Goal: Task Accomplishment & Management: Complete application form

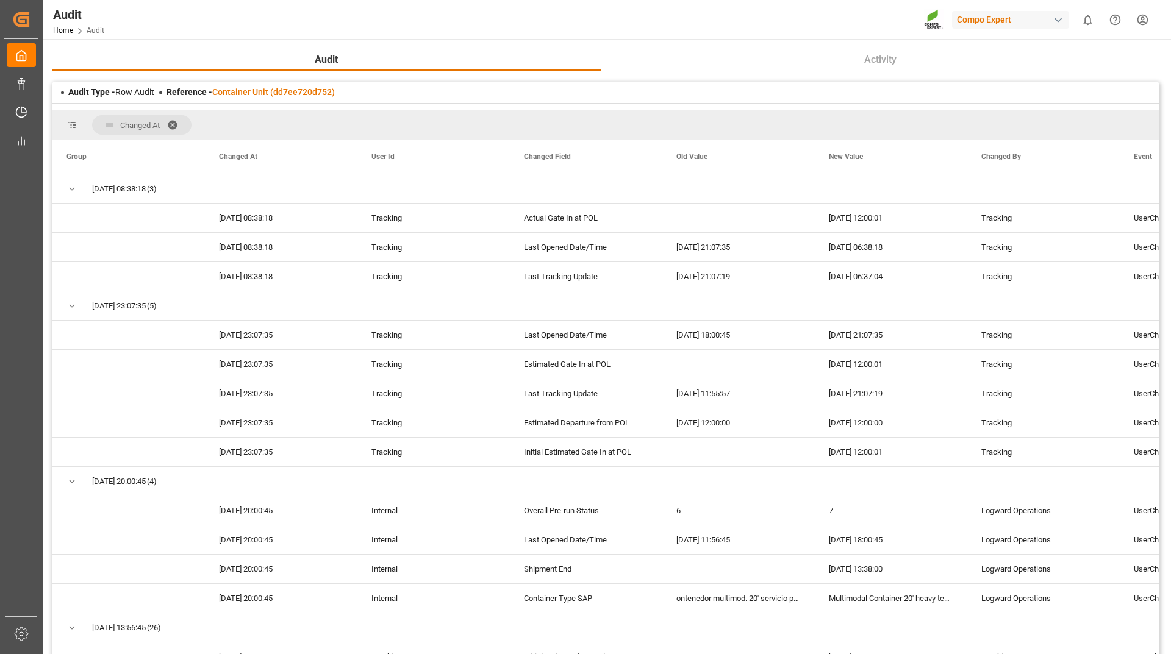
scroll to position [122, 0]
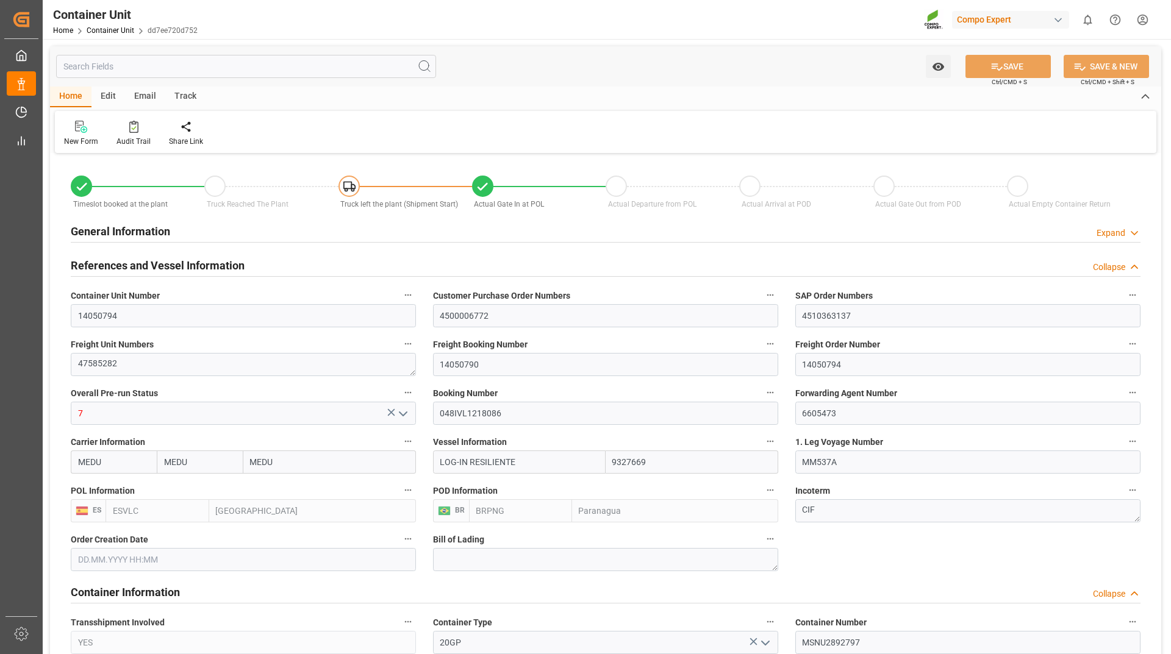
type input "MEDU"
type input "9327669"
type input "ESVLC"
type input "BRPNG"
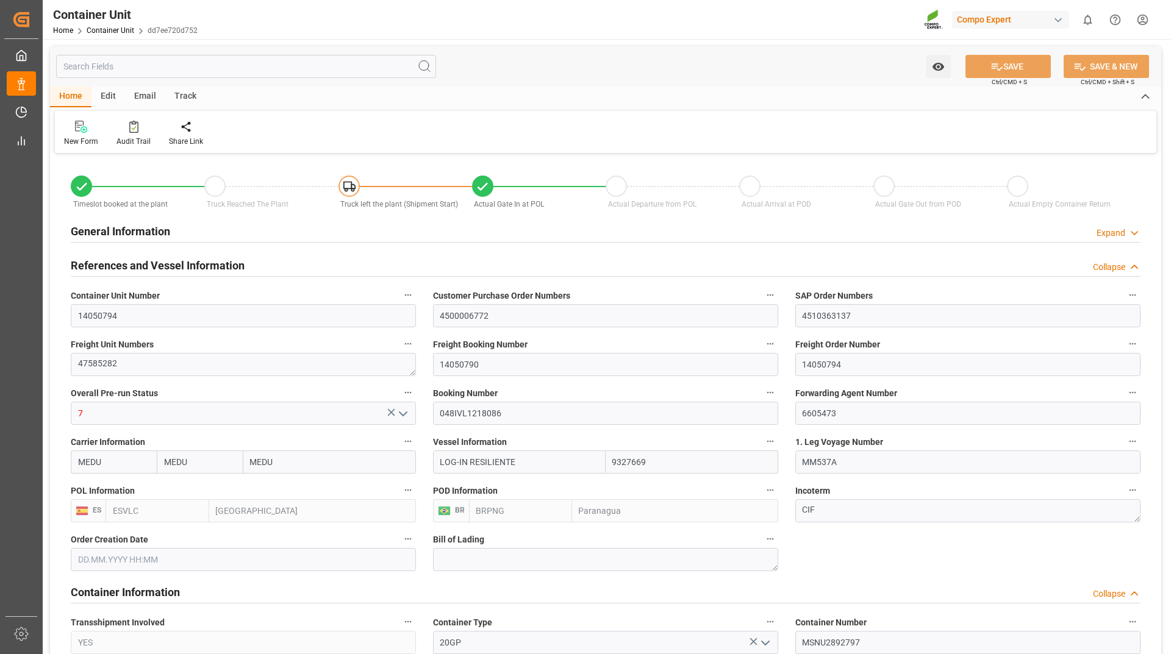
type input "10"
type input "0"
type input "10"
type input "0"
type input "120"
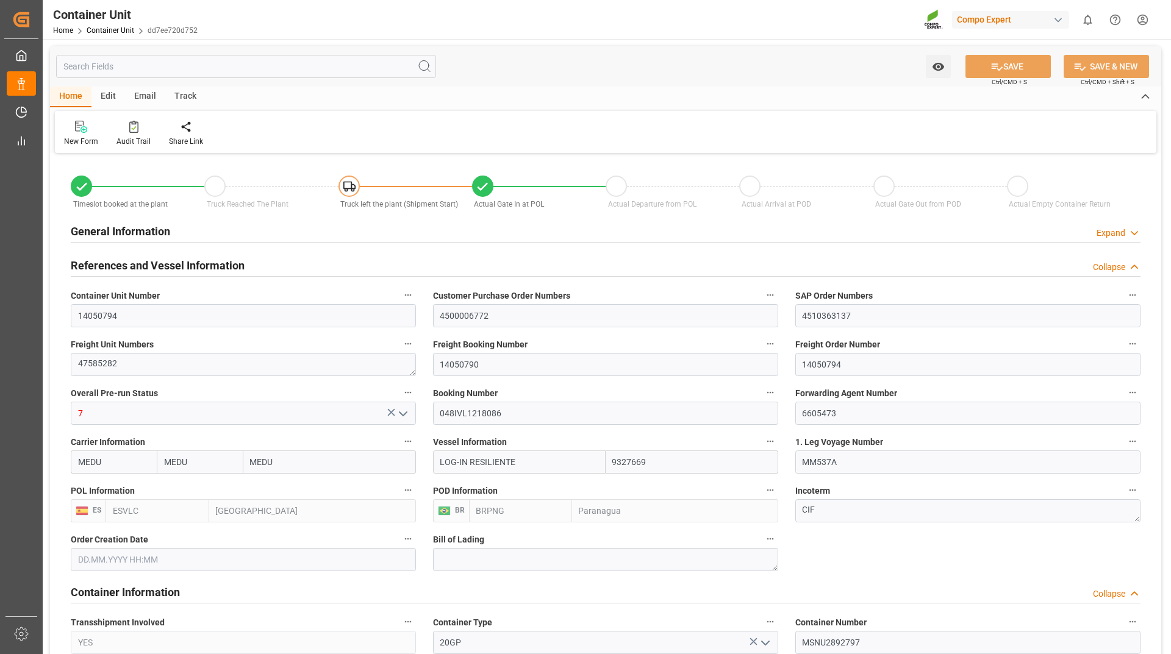
type input "24576"
type input "ESVLC"
type input "BRVIX"
type input "11.08.2025 14:56"
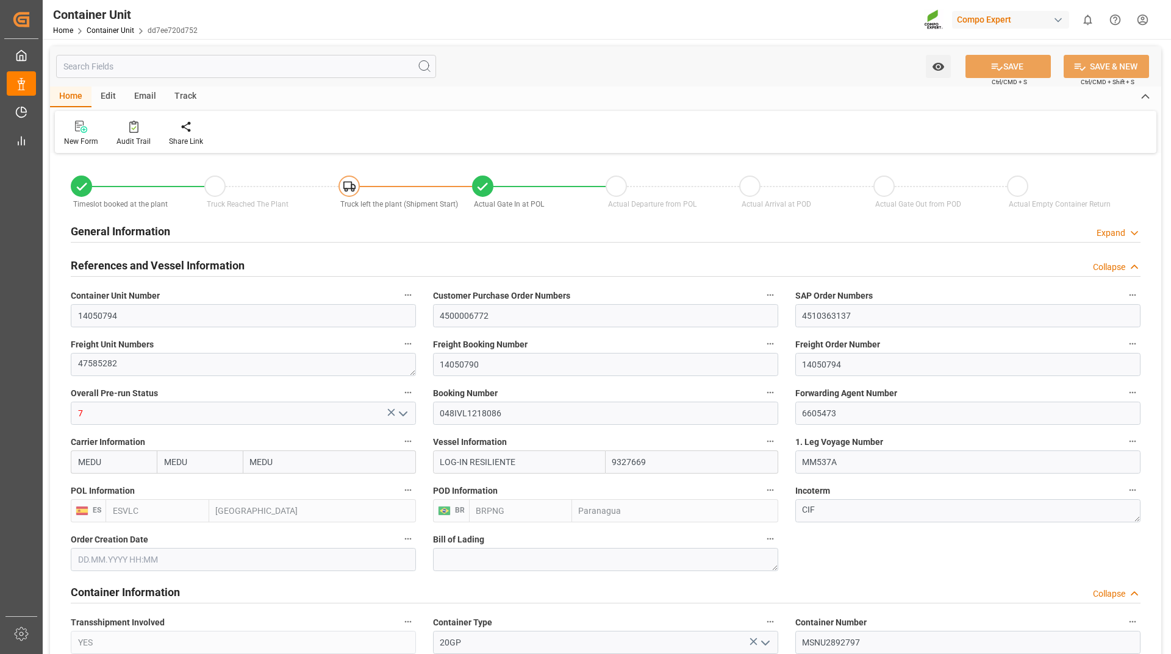
type input "15.09.2025 13:38"
type input "[DATE]"
type input "15.09.2025 12:00"
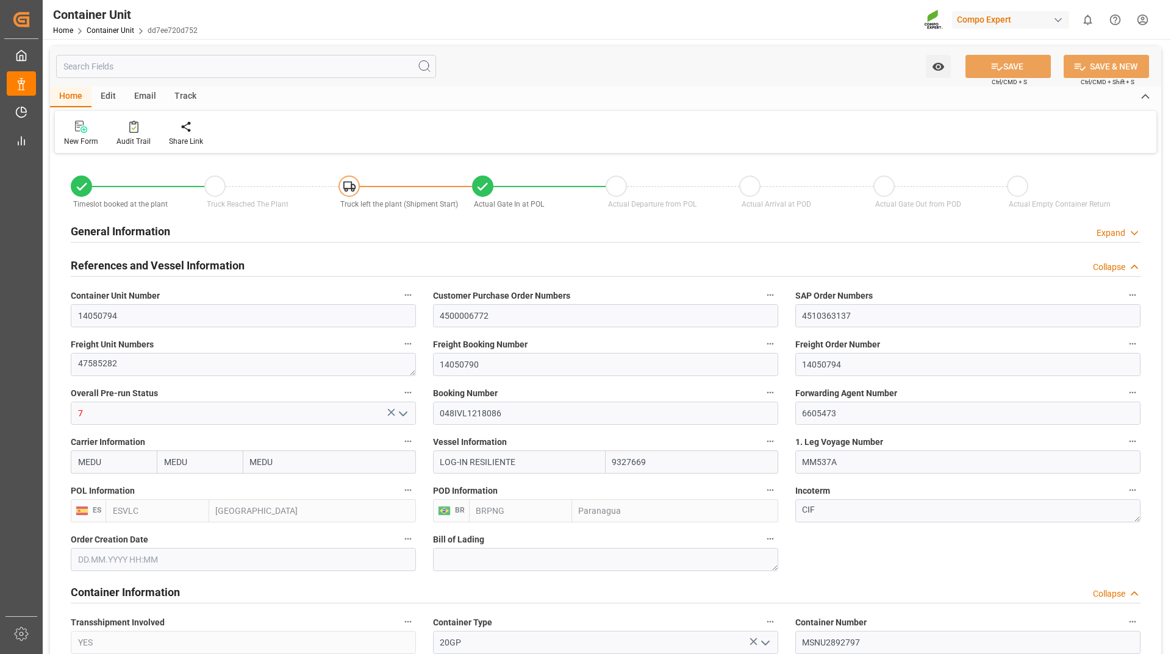
type input "20.09.2025 12:00"
type input "21.09.2025 12:00"
type input "14.10.2025 12:00"
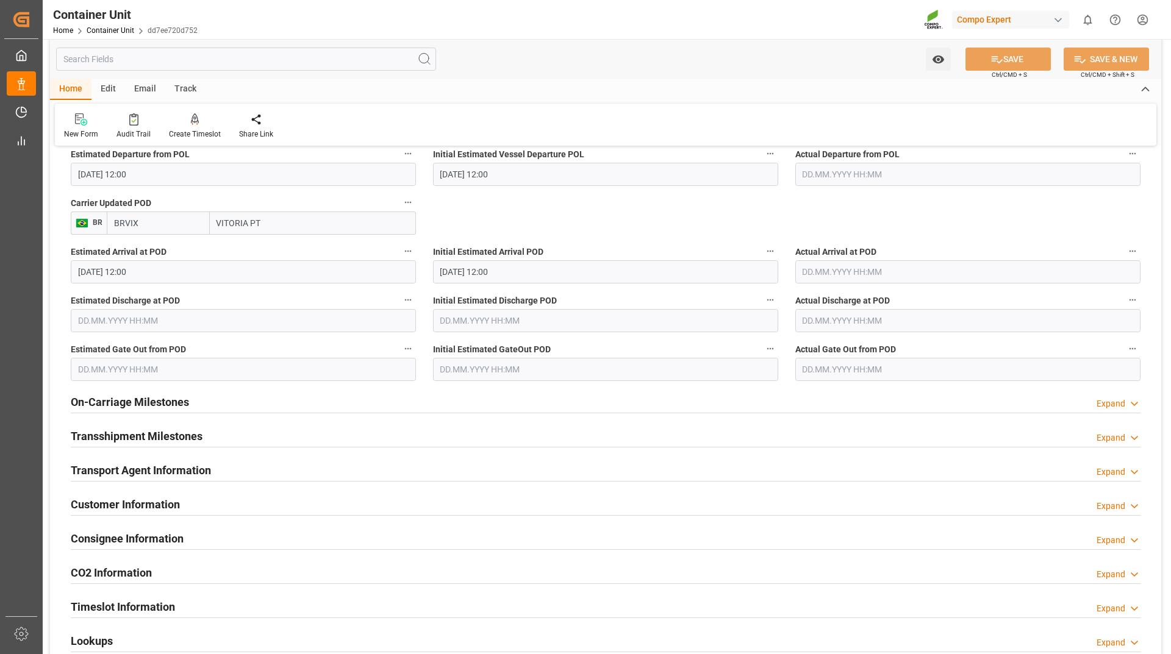
scroll to position [1676, 0]
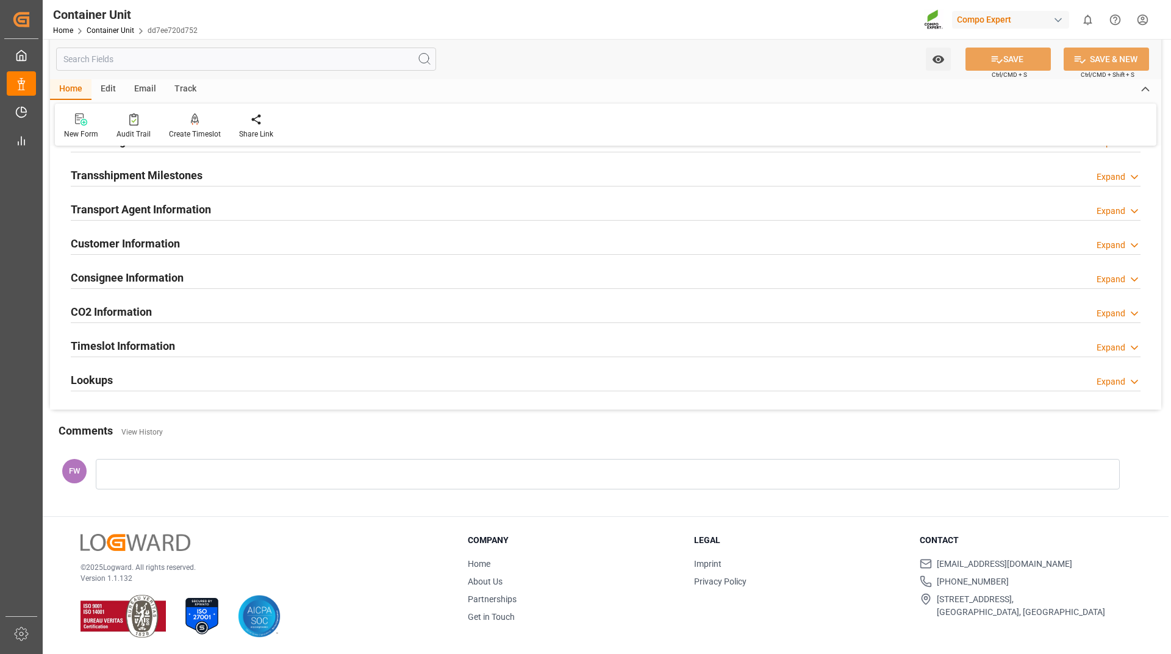
click at [105, 372] on h2 "Lookups" at bounding box center [92, 380] width 42 height 16
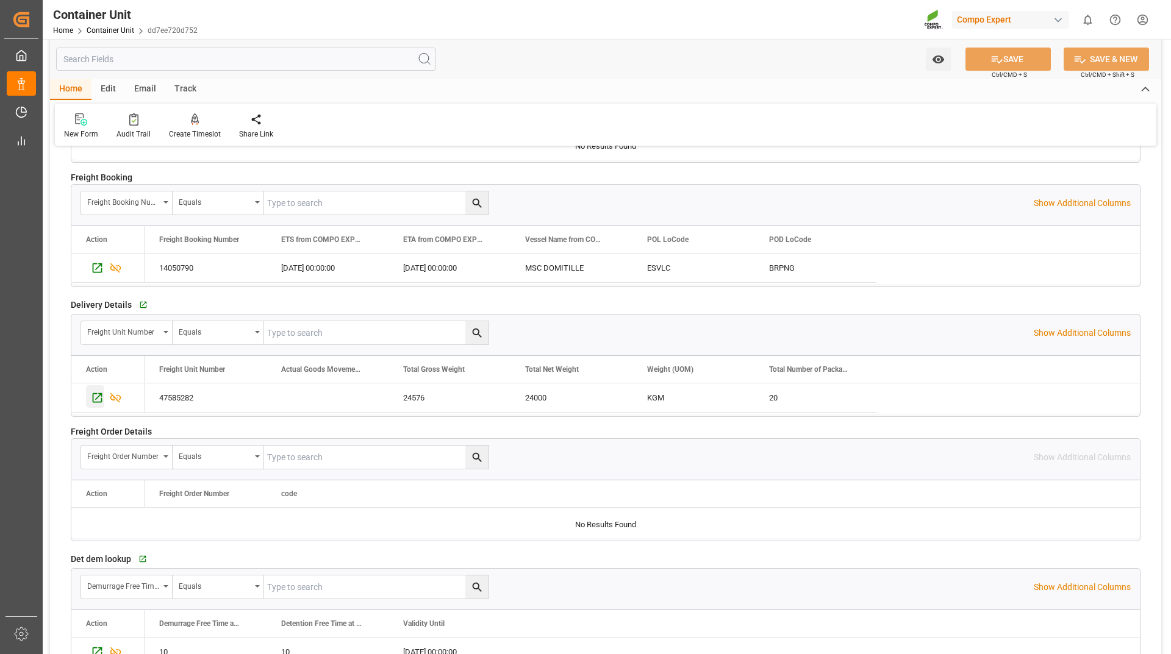
scroll to position [2041, 0]
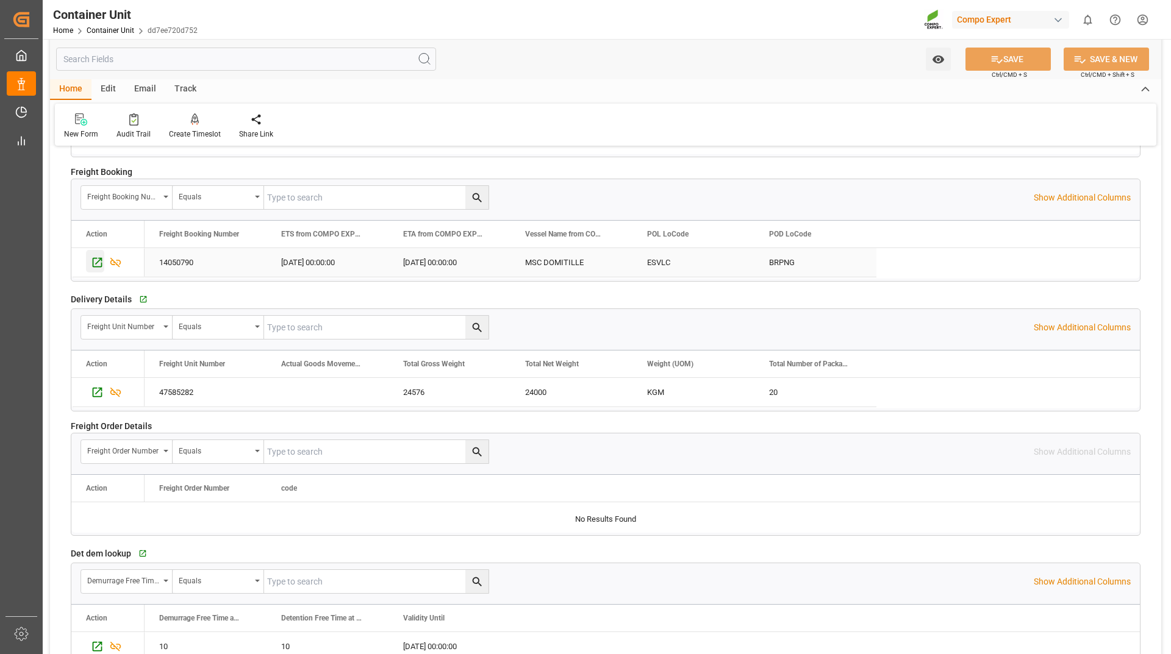
click at [97, 260] on icon "Press SPACE to select this row." at bounding box center [97, 262] width 13 height 13
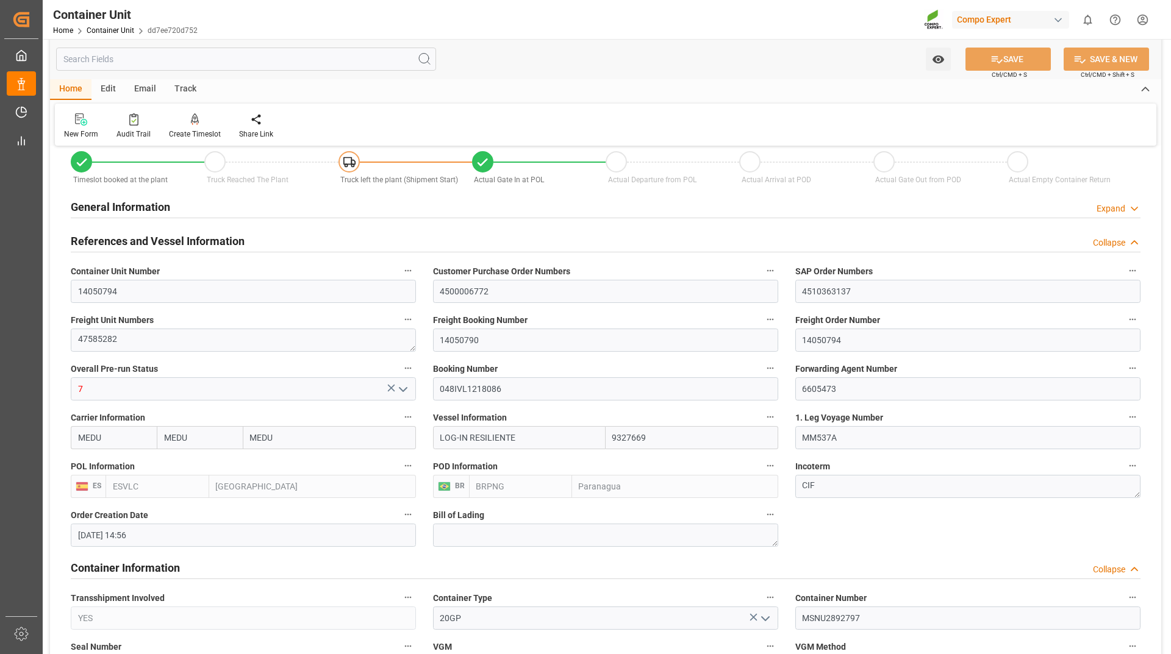
scroll to position [0, 0]
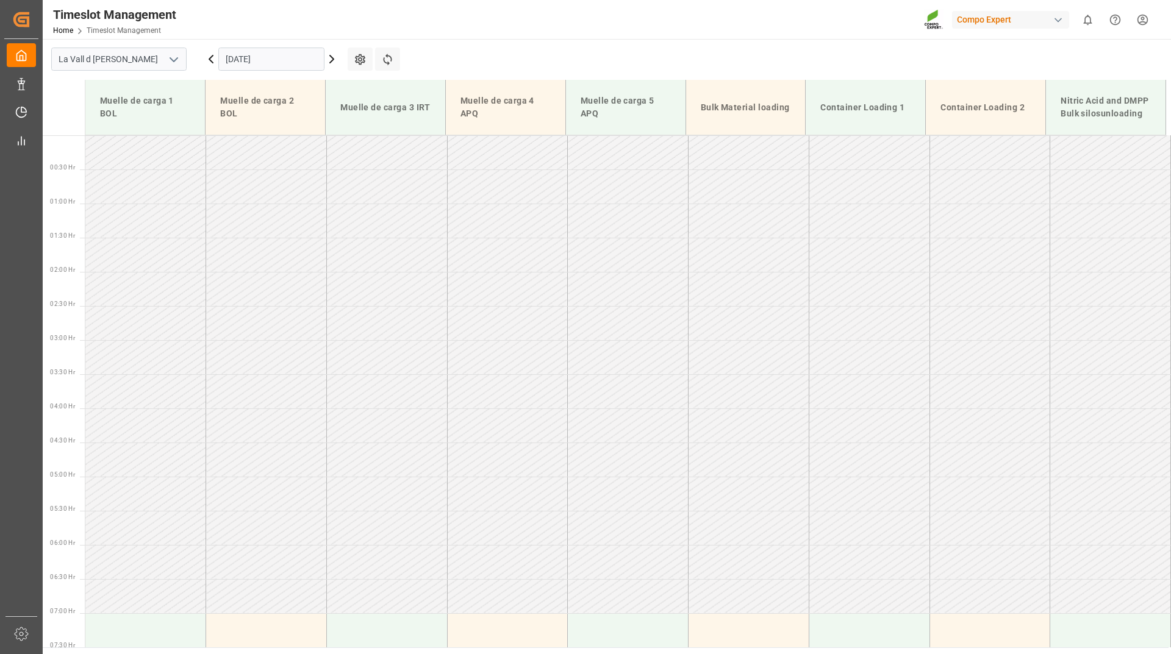
scroll to position [512, 0]
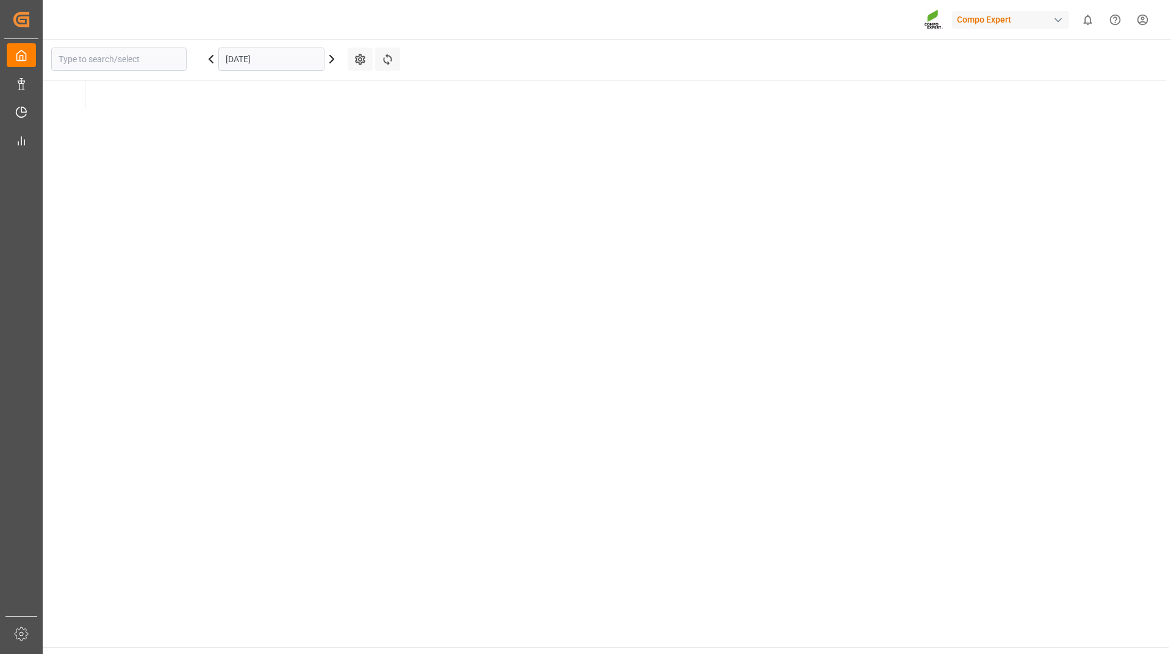
type input "La Vall d [PERSON_NAME]"
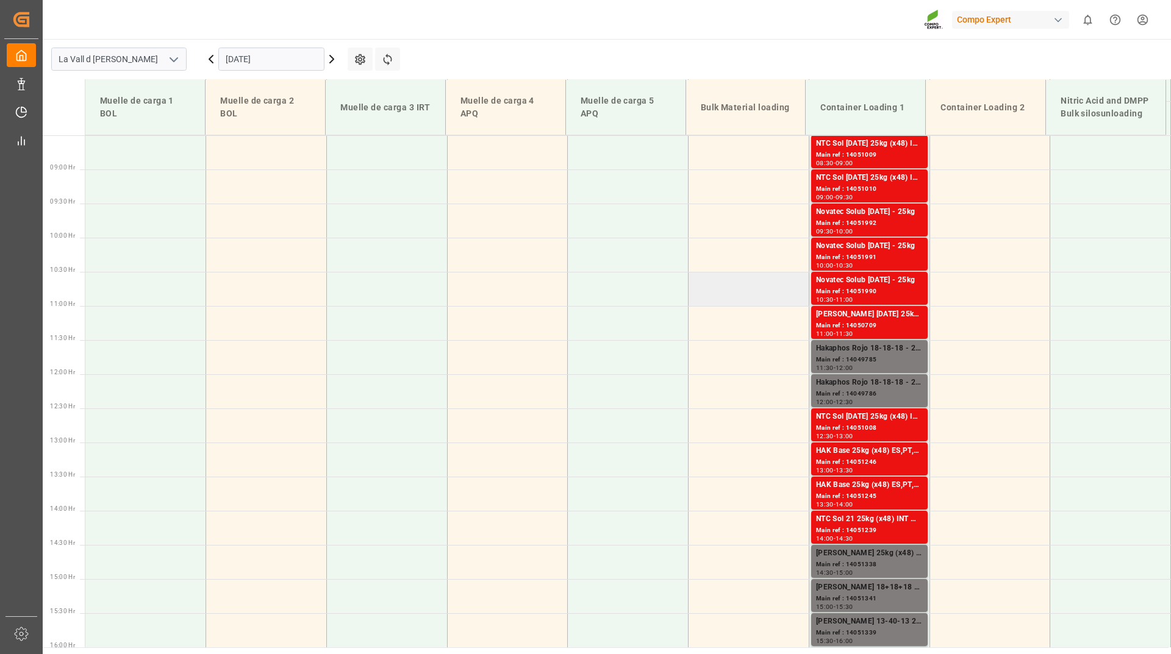
scroll to position [337, 0]
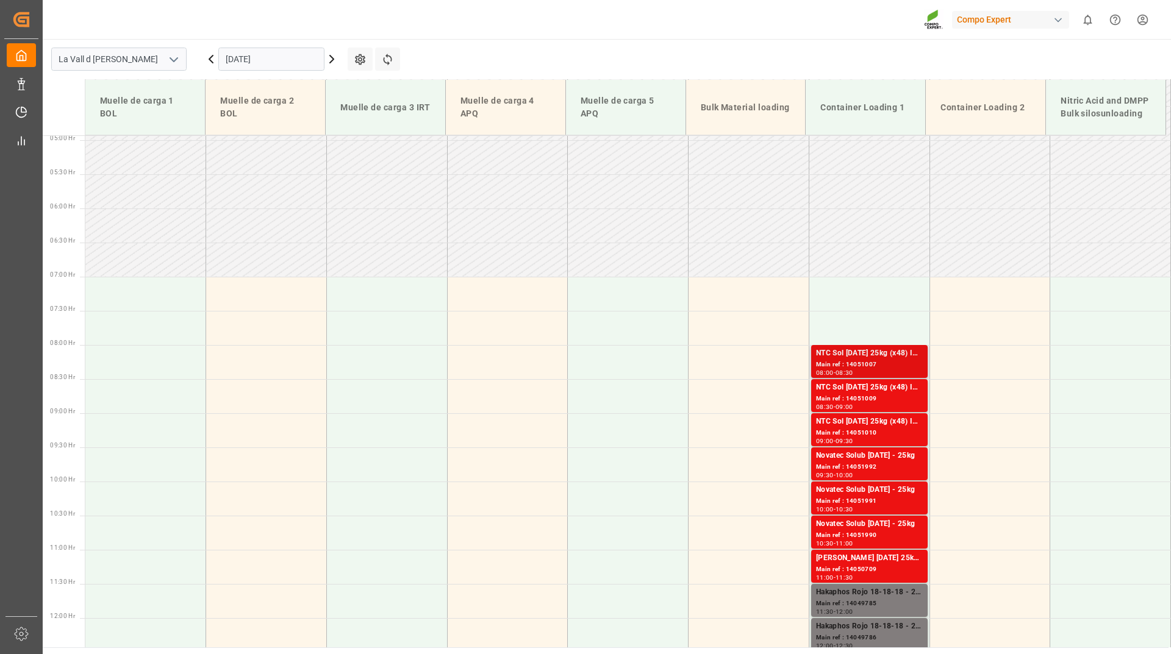
click at [872, 365] on div "Main ref : 14051007" at bounding box center [869, 365] width 107 height 10
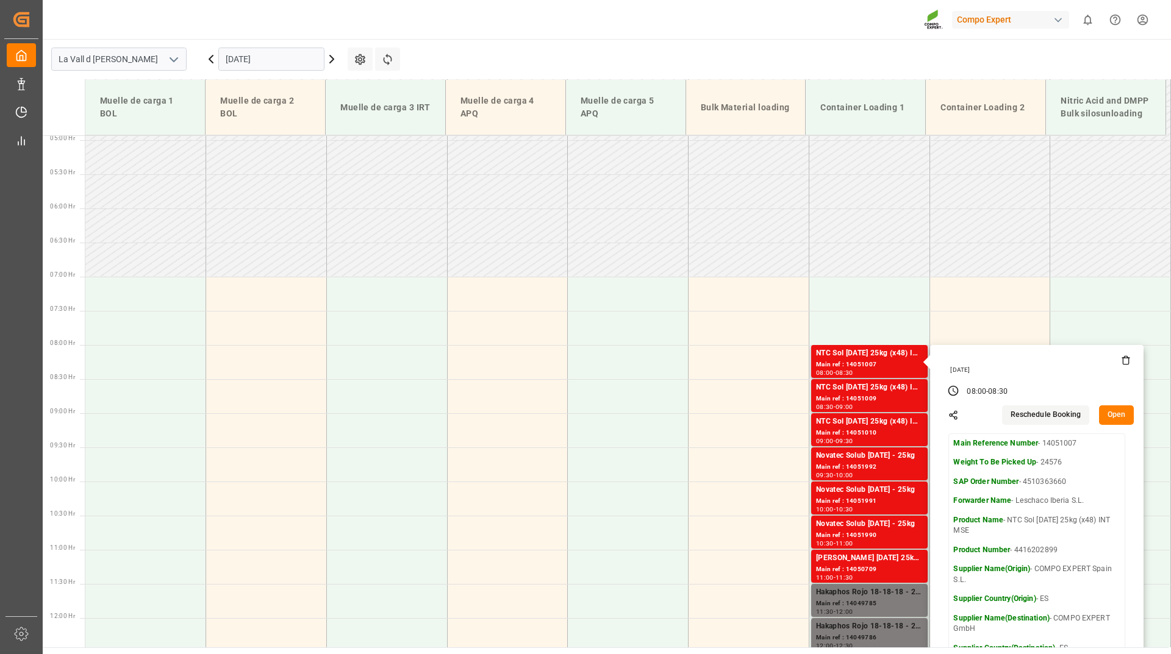
click at [1099, 415] on button "Open" at bounding box center [1116, 415] width 35 height 20
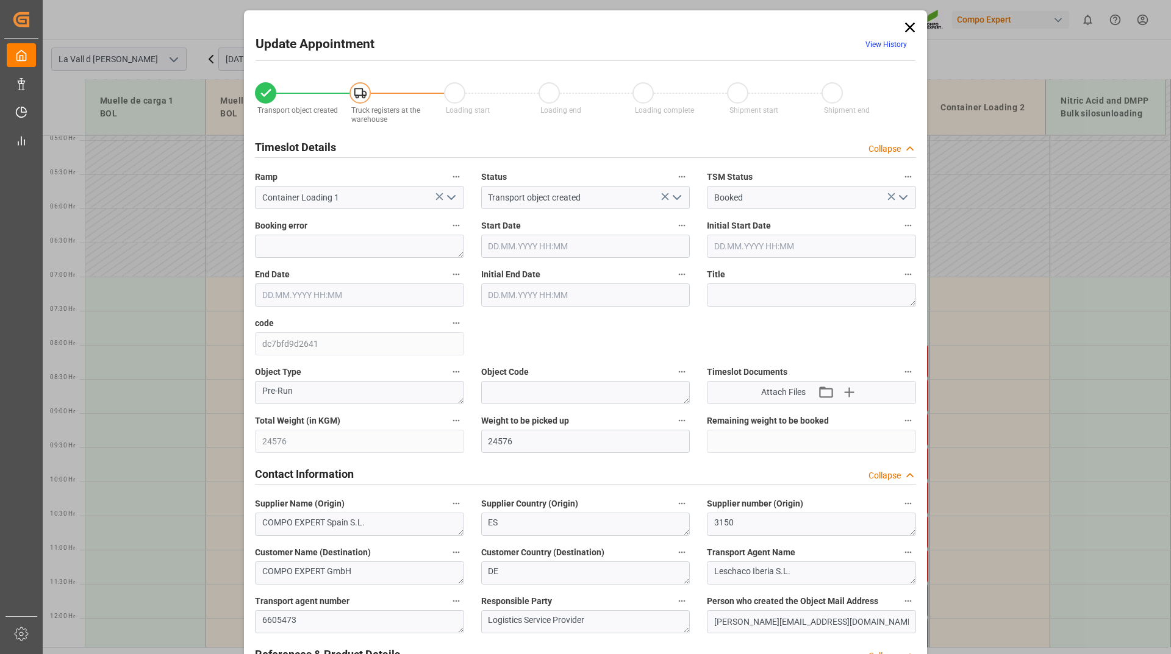
type input "16.09.2025 08:00"
type input "16.09.2025 08:30"
type input "[DATE] 15:02"
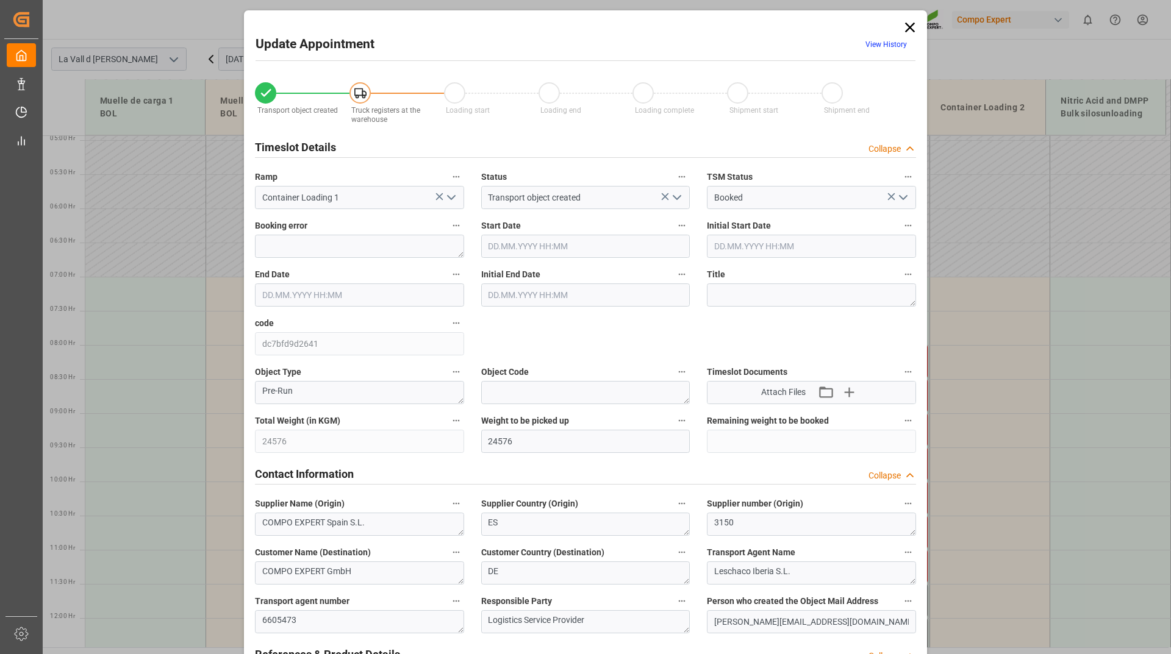
type input "08.09.2025 14:37"
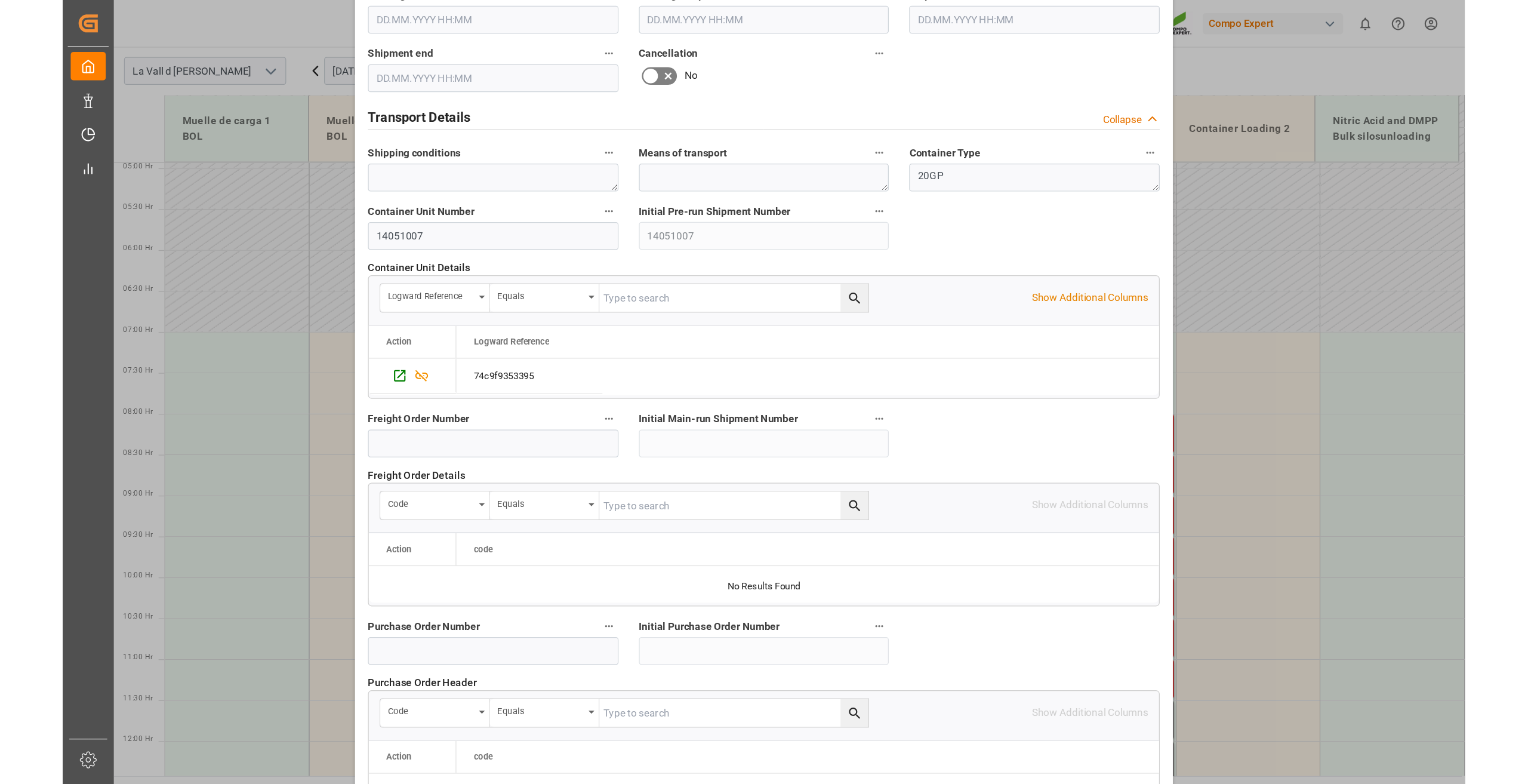
scroll to position [1016, 0]
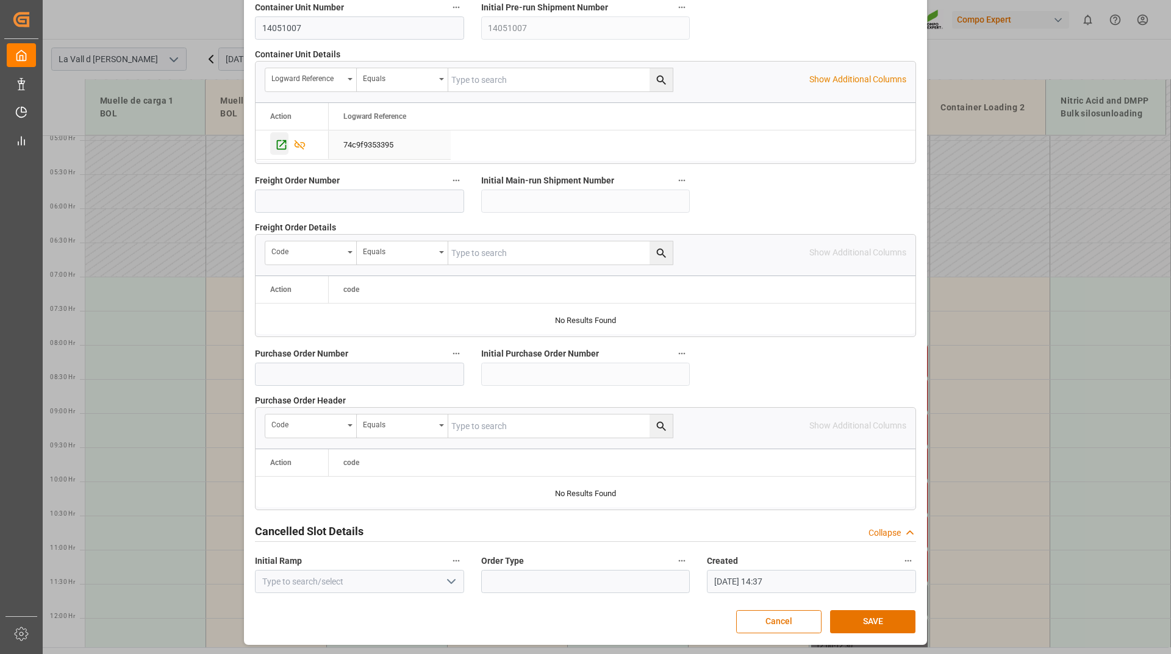
click at [277, 143] on icon "Press SPACE to select this row." at bounding box center [281, 144] width 13 height 13
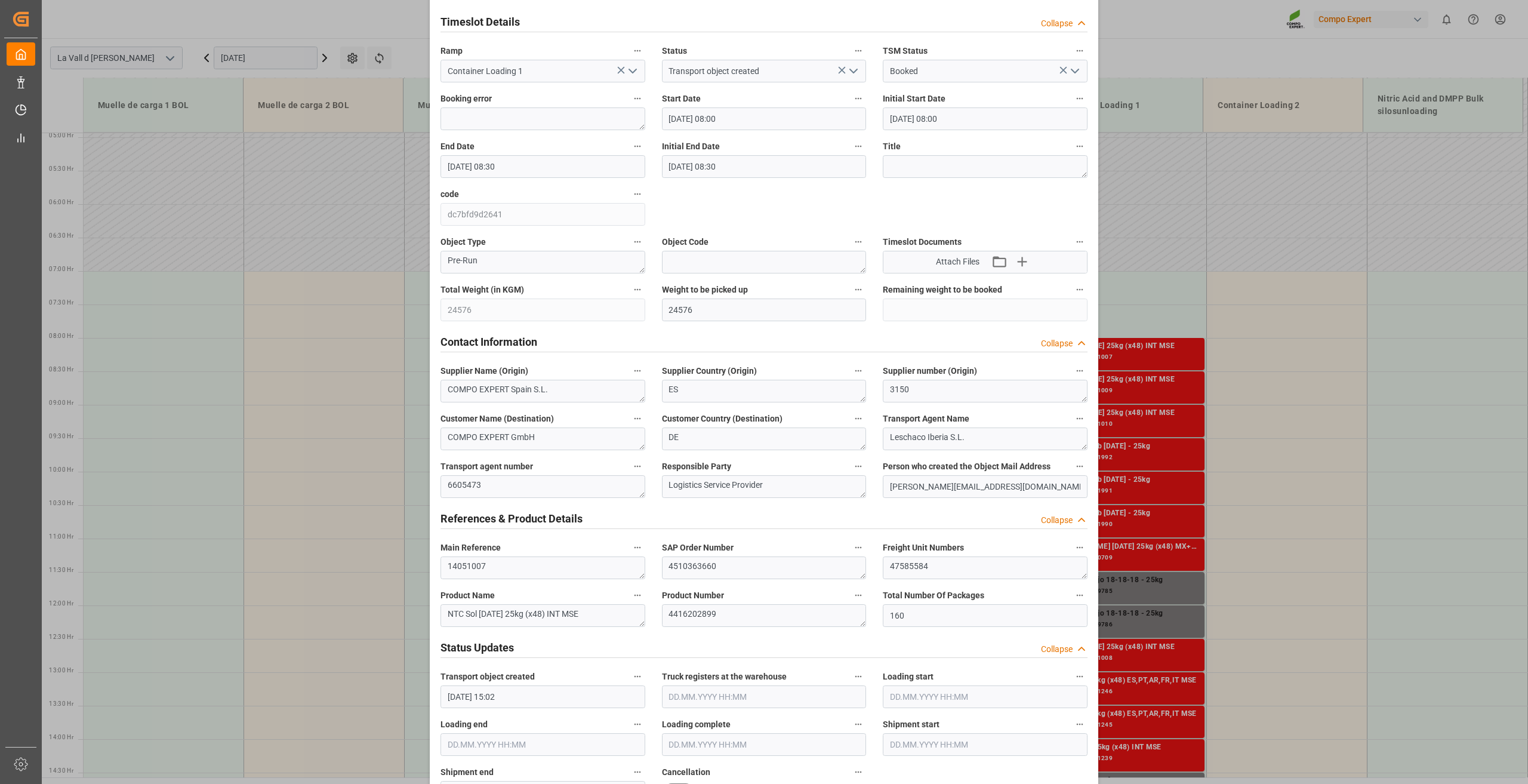
scroll to position [0, 0]
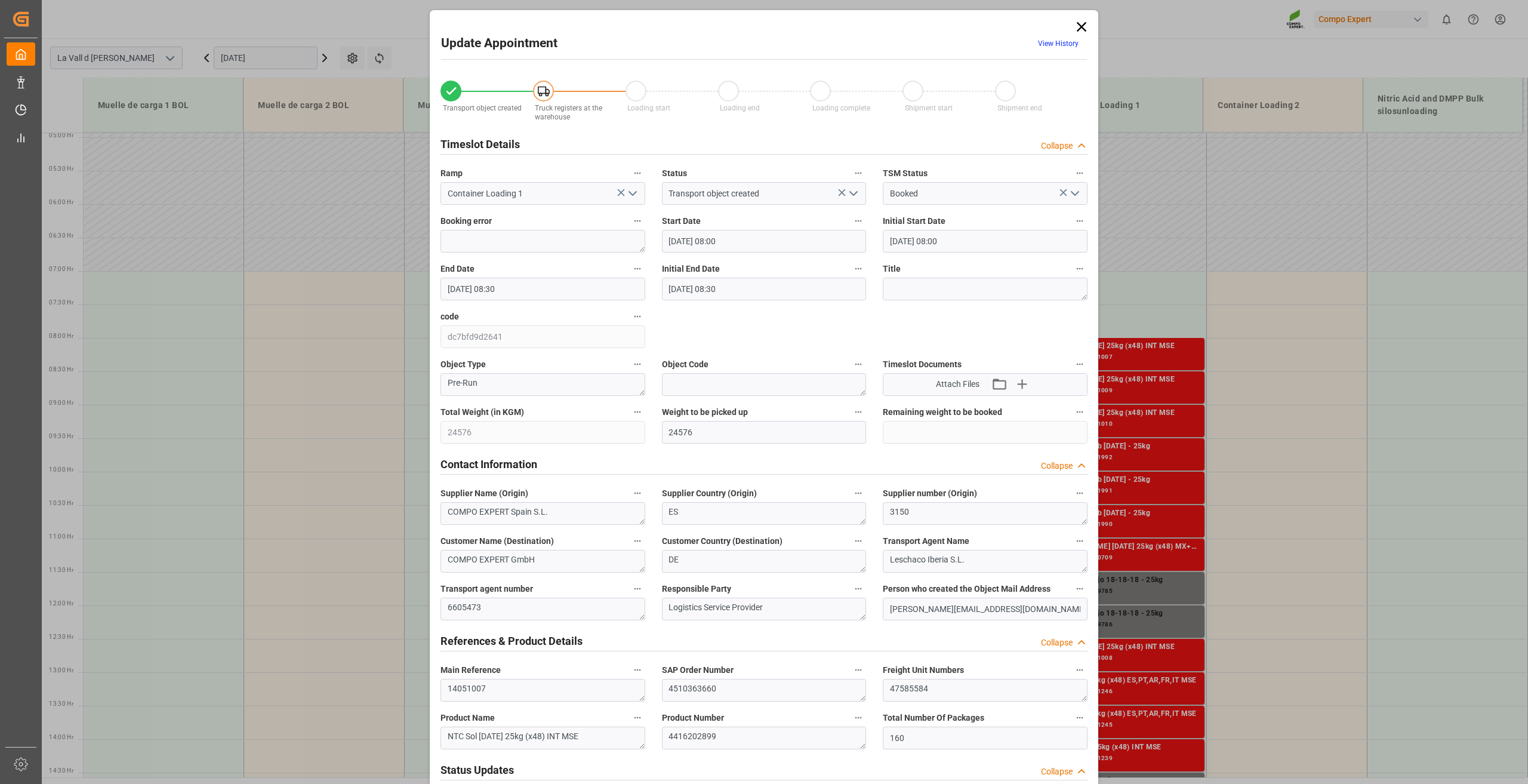
click at [1078, 26] on icon at bounding box center [1081, 26] width 17 height 17
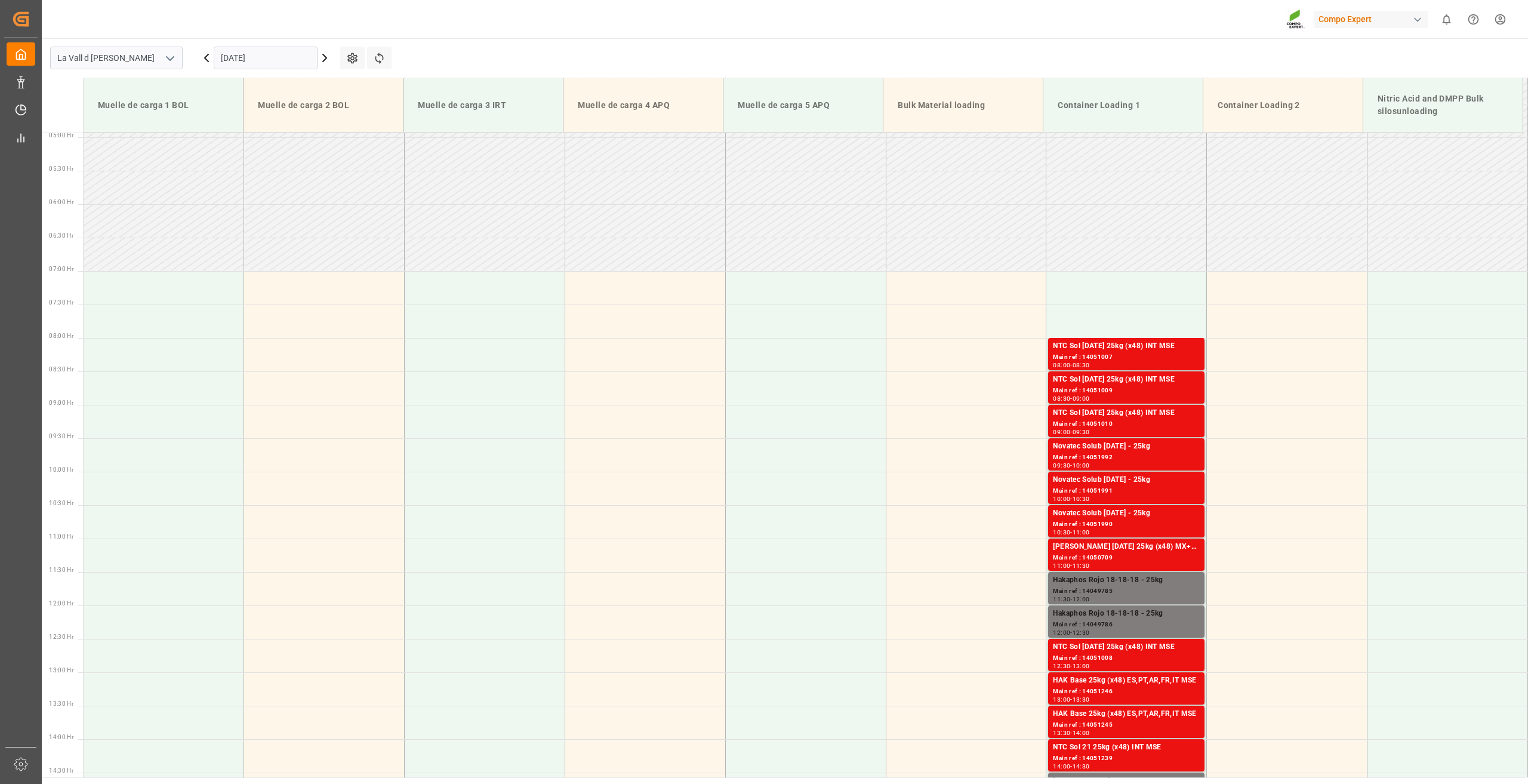
click at [172, 56] on icon "open menu" at bounding box center [169, 58] width 15 height 15
click at [96, 106] on div "Krefeld" at bounding box center [116, 111] width 131 height 26
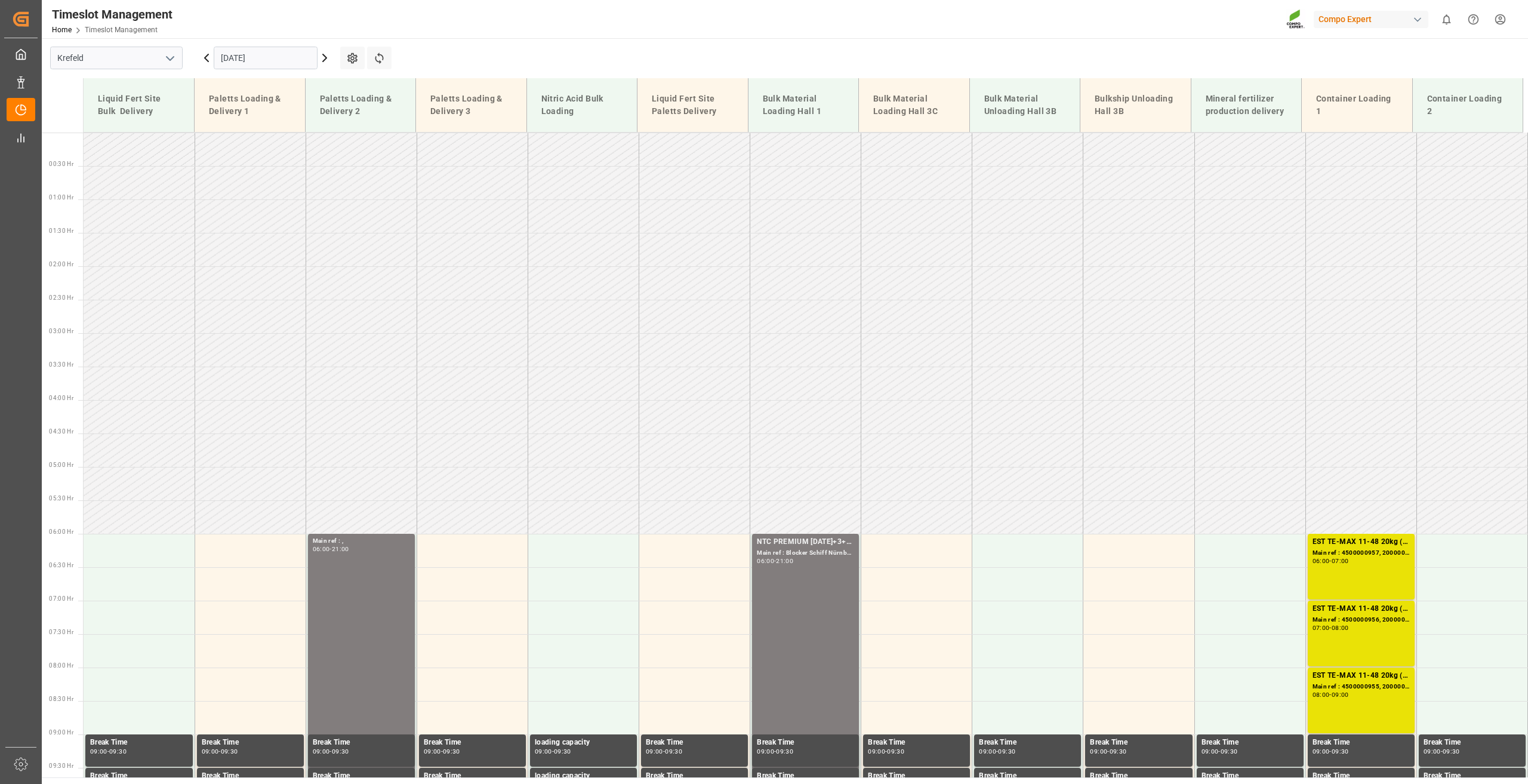
scroll to position [874, 0]
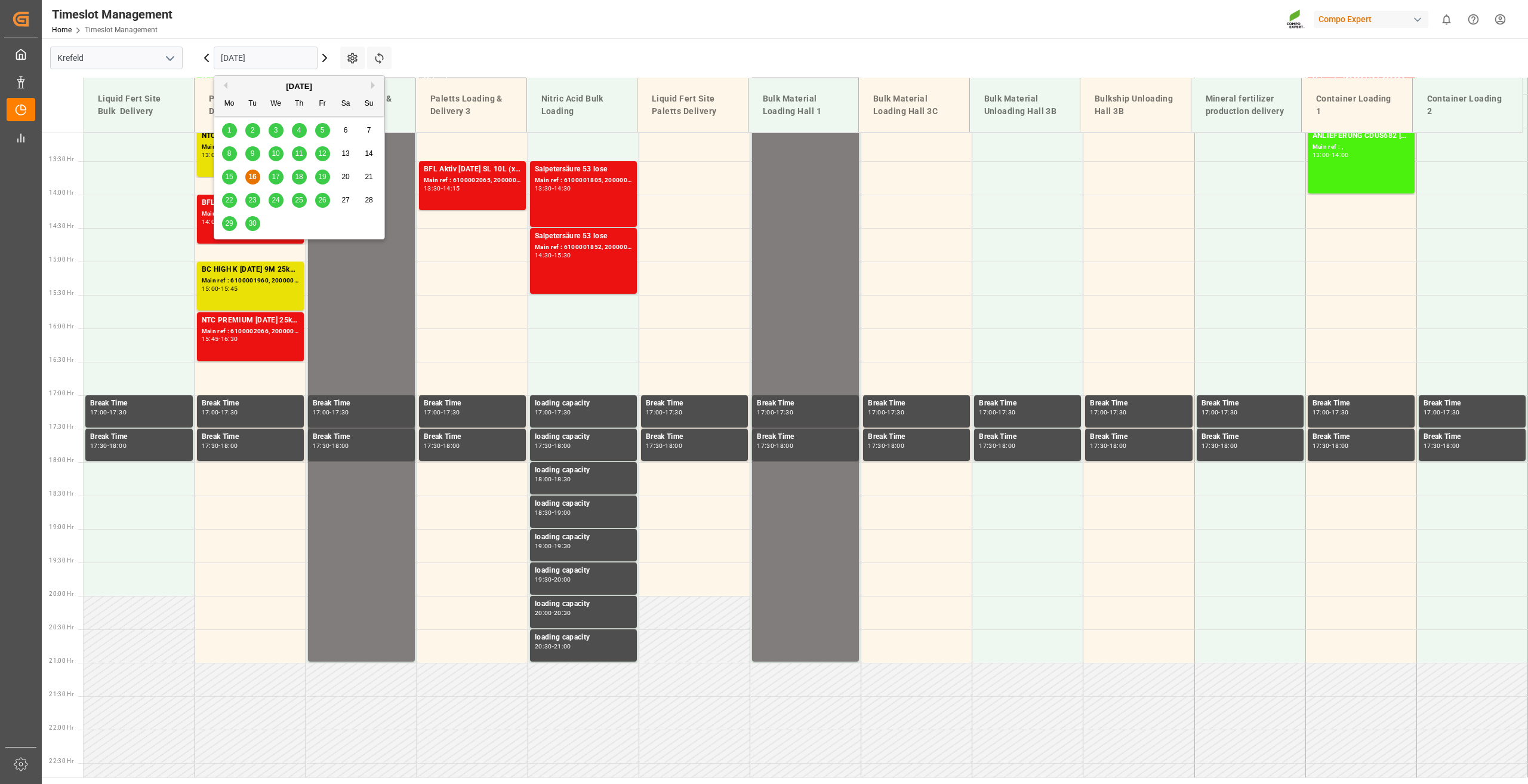
click at [240, 64] on input "16.09.2025" at bounding box center [265, 58] width 104 height 23
click at [322, 179] on span "19" at bounding box center [322, 176] width 8 height 9
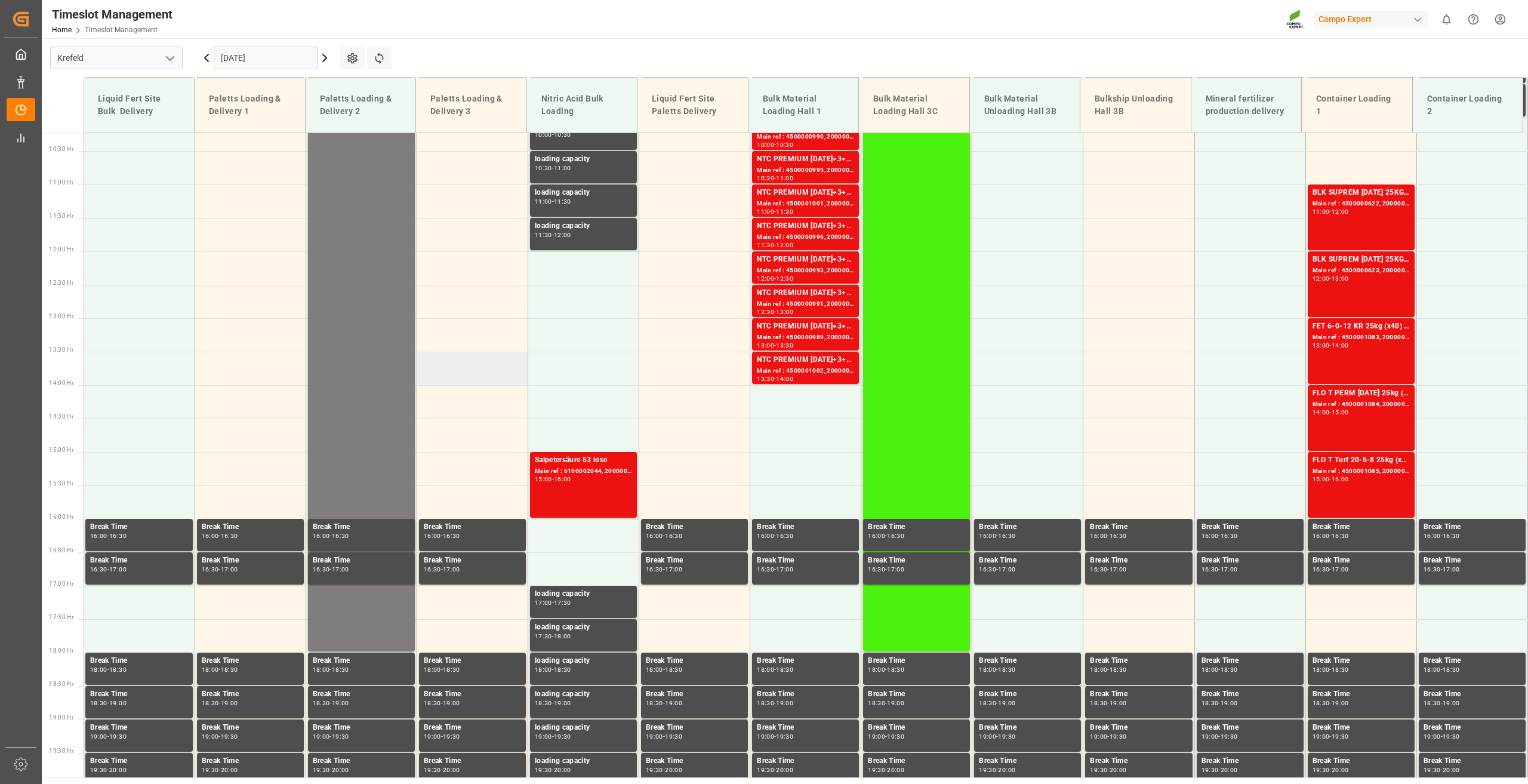
scroll to position [755, 0]
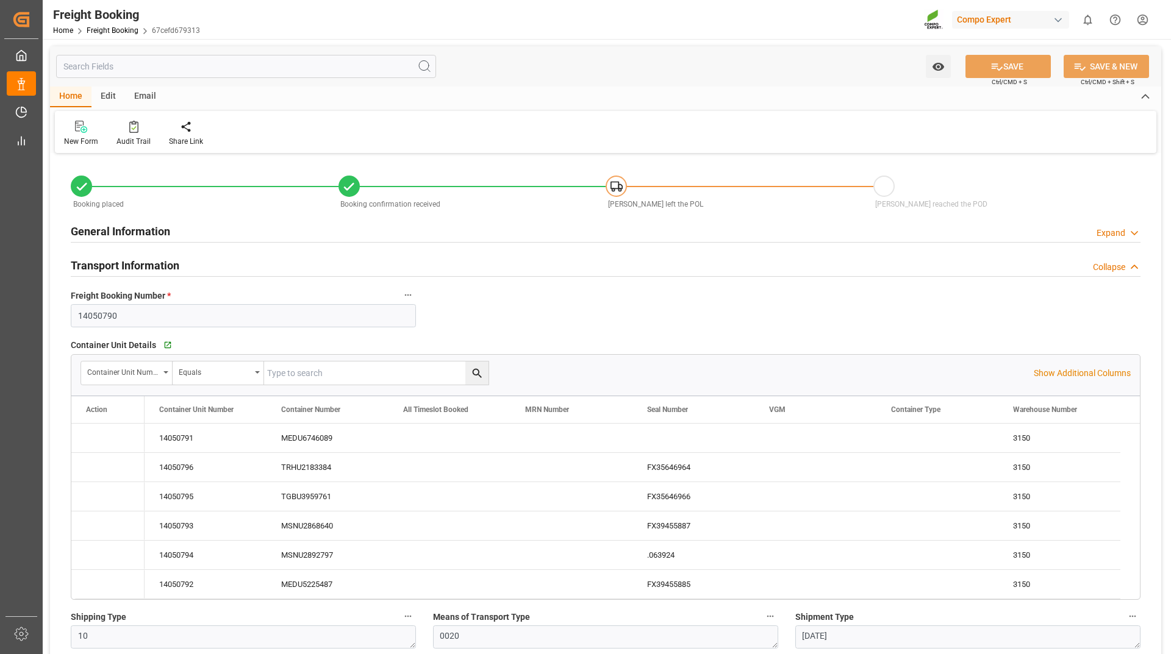
type input "[DATE] 00:00"
type input "[DATE] 12:00"
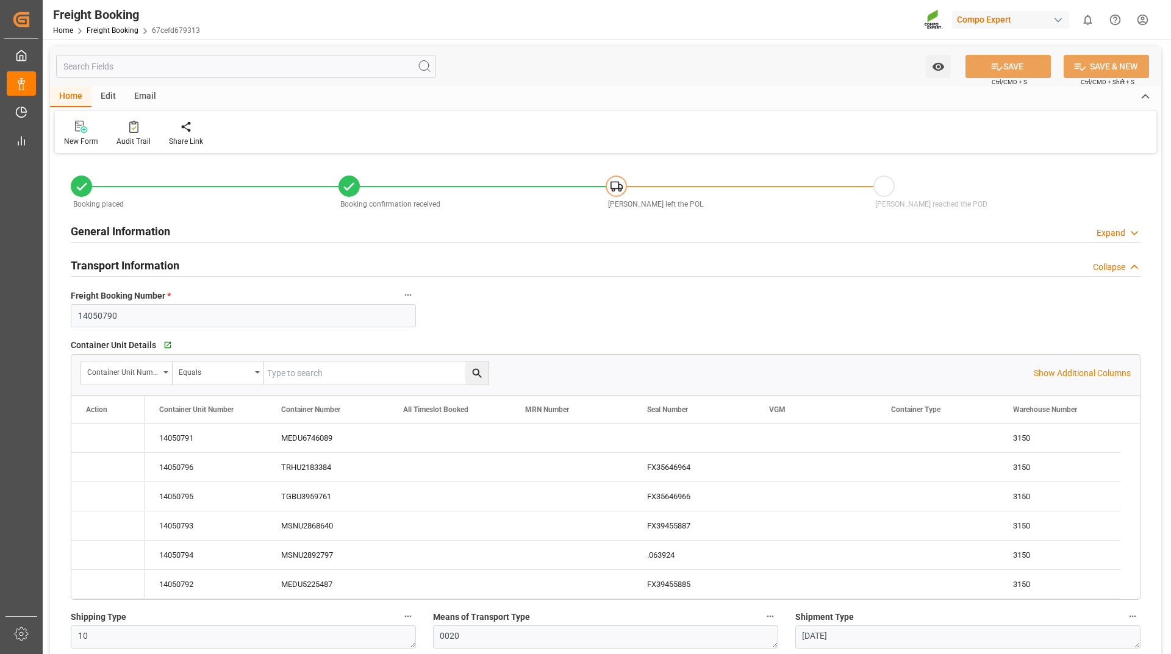
type input "[DATE] 14:55"
type input "[DATE] 07:33"
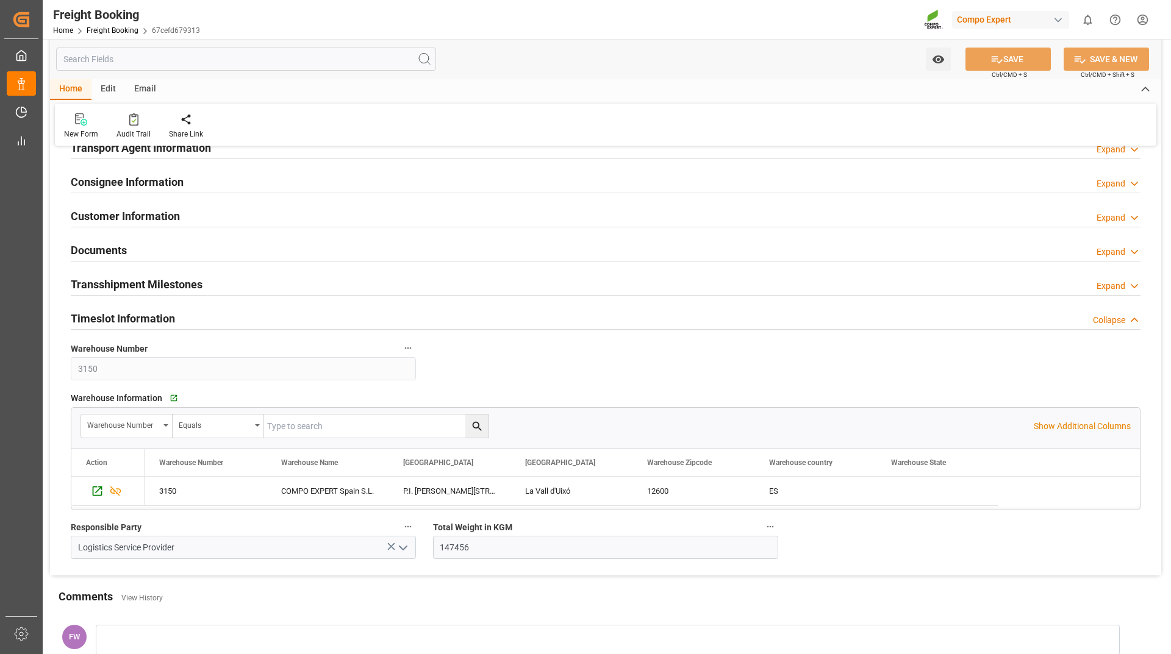
scroll to position [1707, 0]
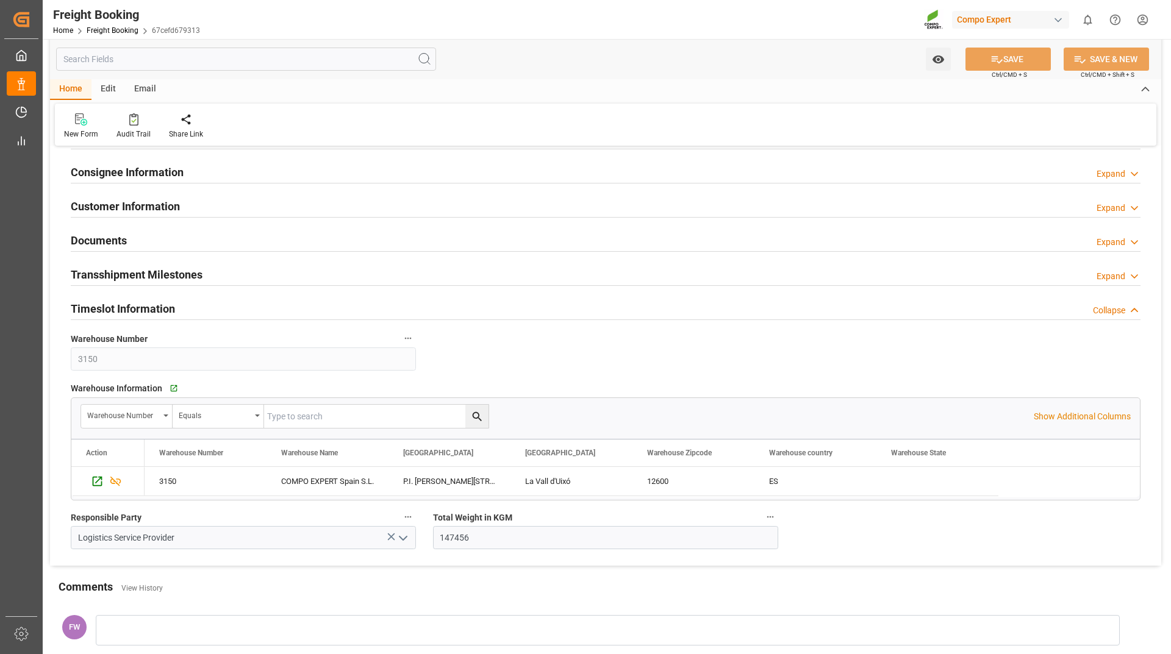
click at [148, 208] on h2 "Customer Information" at bounding box center [125, 206] width 109 height 16
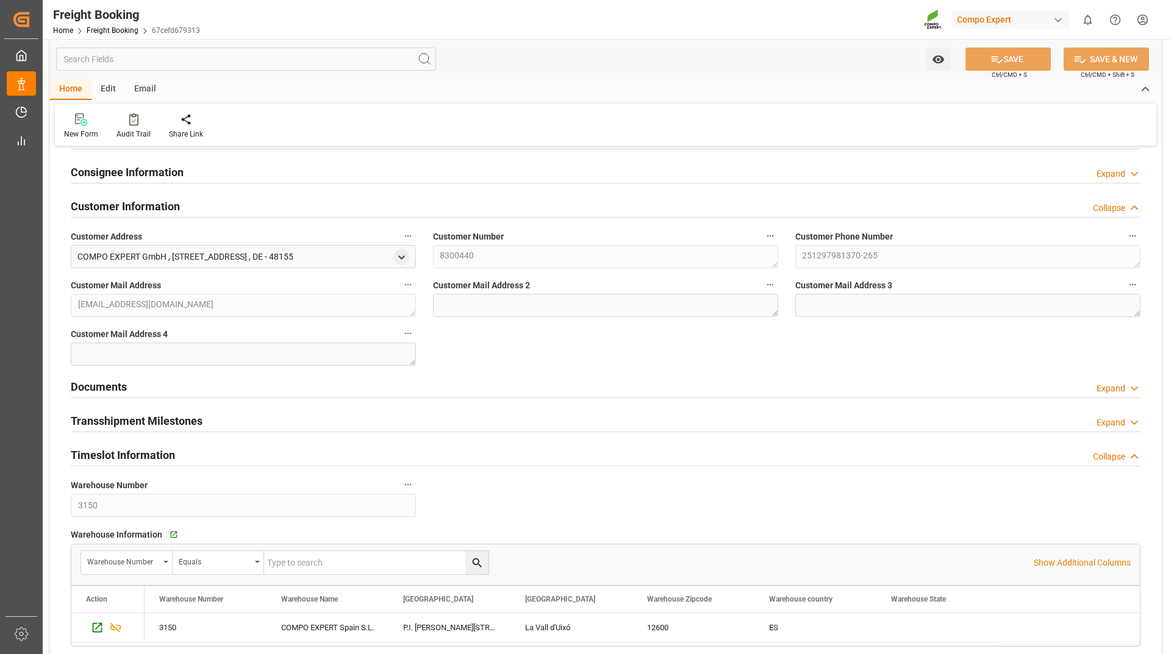
click at [217, 174] on div "Consignee Information Expand" at bounding box center [605, 171] width 1069 height 23
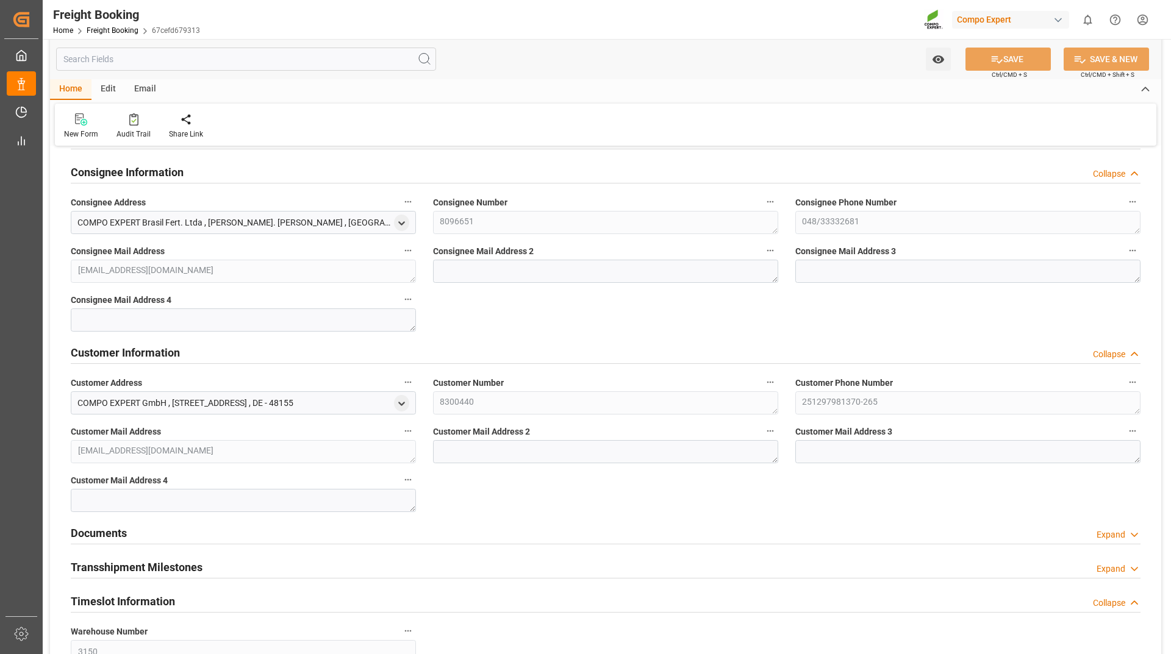
click at [217, 174] on div "Consignee Information Collapse" at bounding box center [605, 171] width 1069 height 23
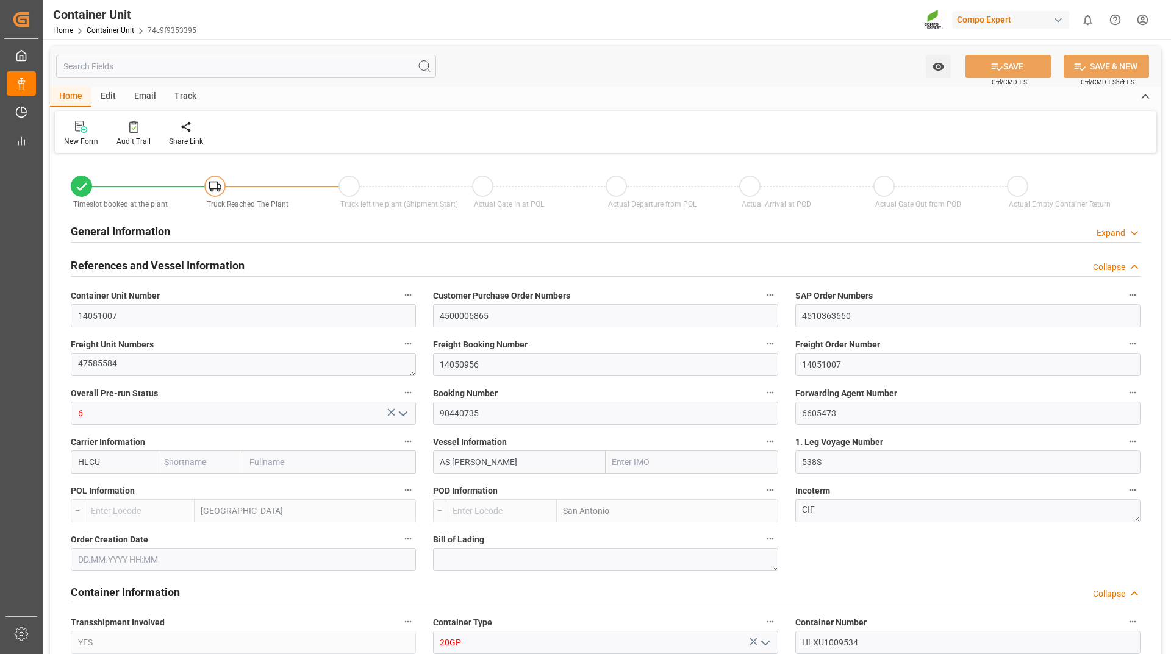
type input "HLCU"
type input "9330549"
type input "ESVLC"
type input "CLSAI"
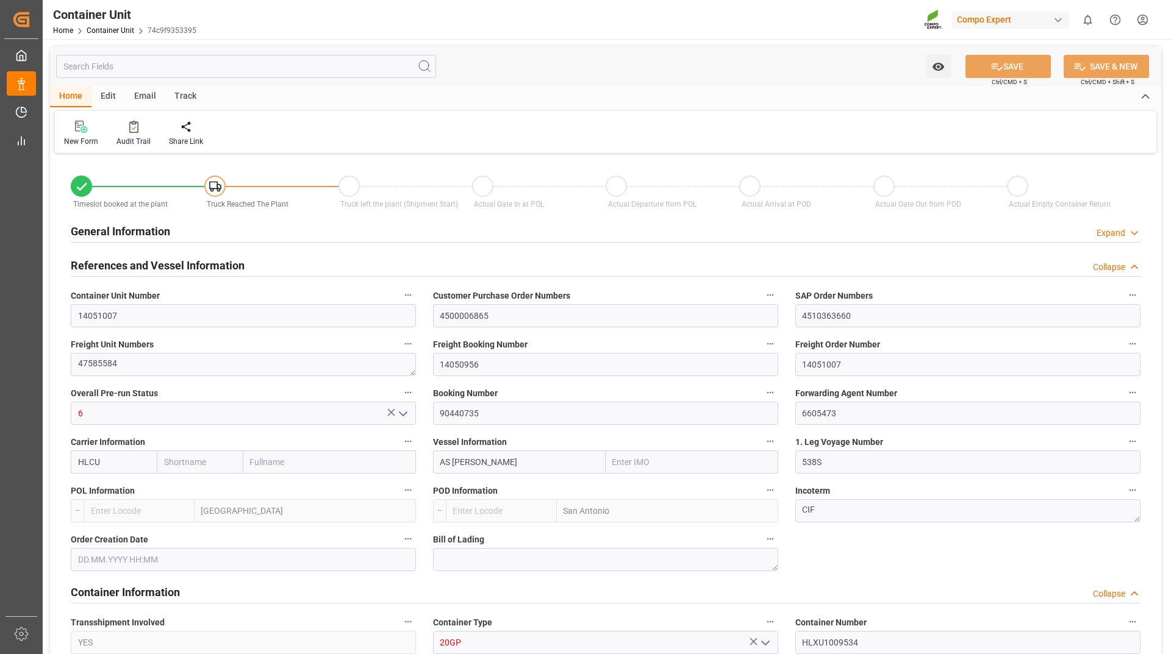
type input "7"
type input "0"
type input "8"
type input "0"
type input "160"
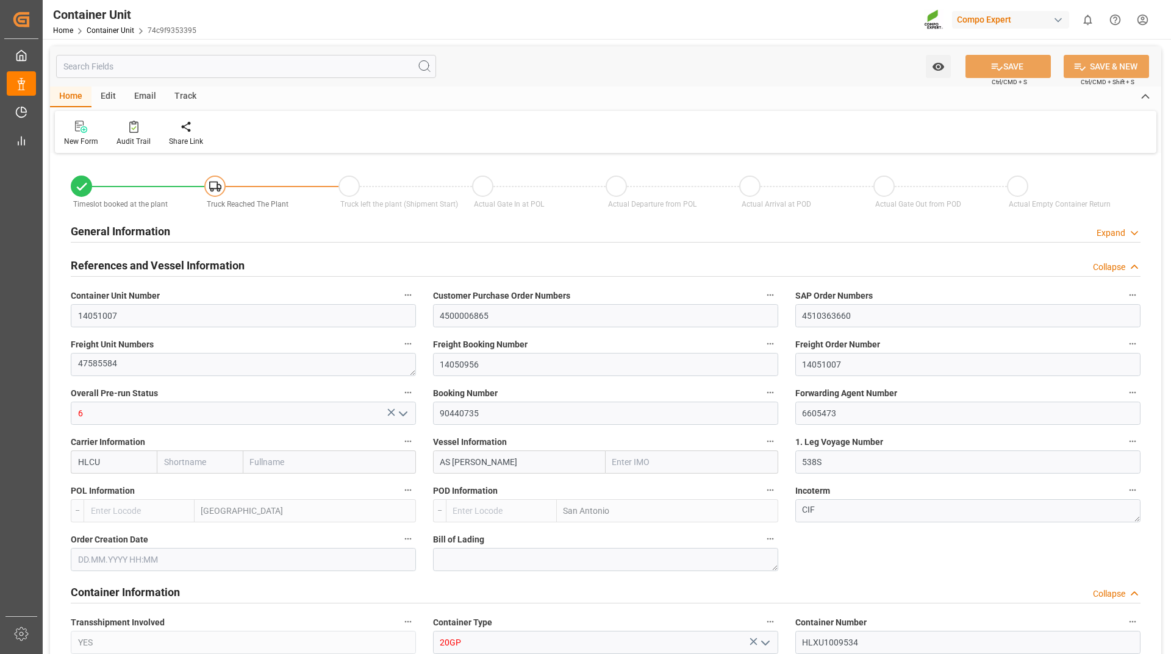
type input "24576"
type input "ESVLC"
type input "CLSAI"
type input "18.08.2025 15:02"
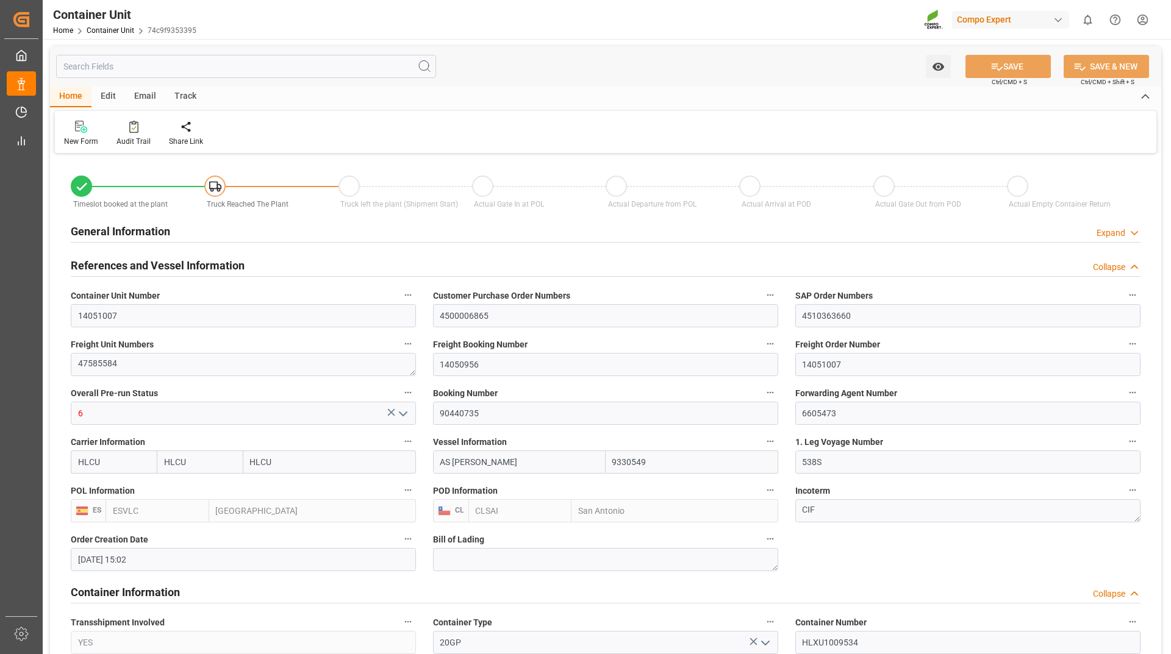
type input "04.09.2025"
type input "[DATE] 13:00"
type input "20.09.2025 14:00"
type input "[DATE] 23:00"
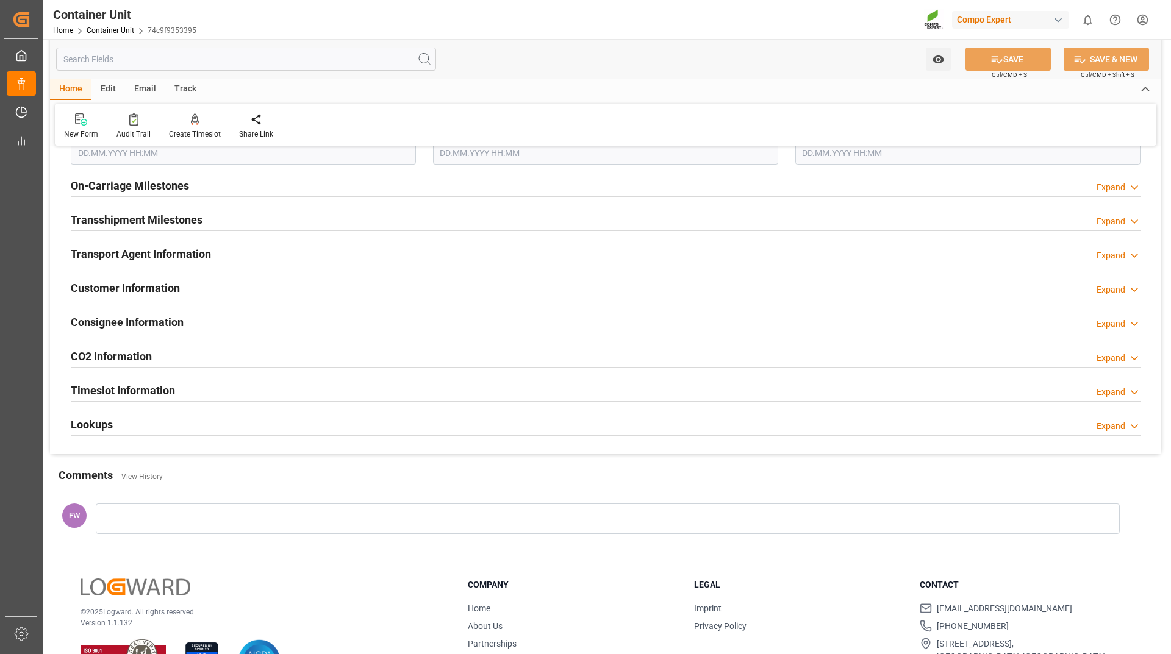
scroll to position [1676, 0]
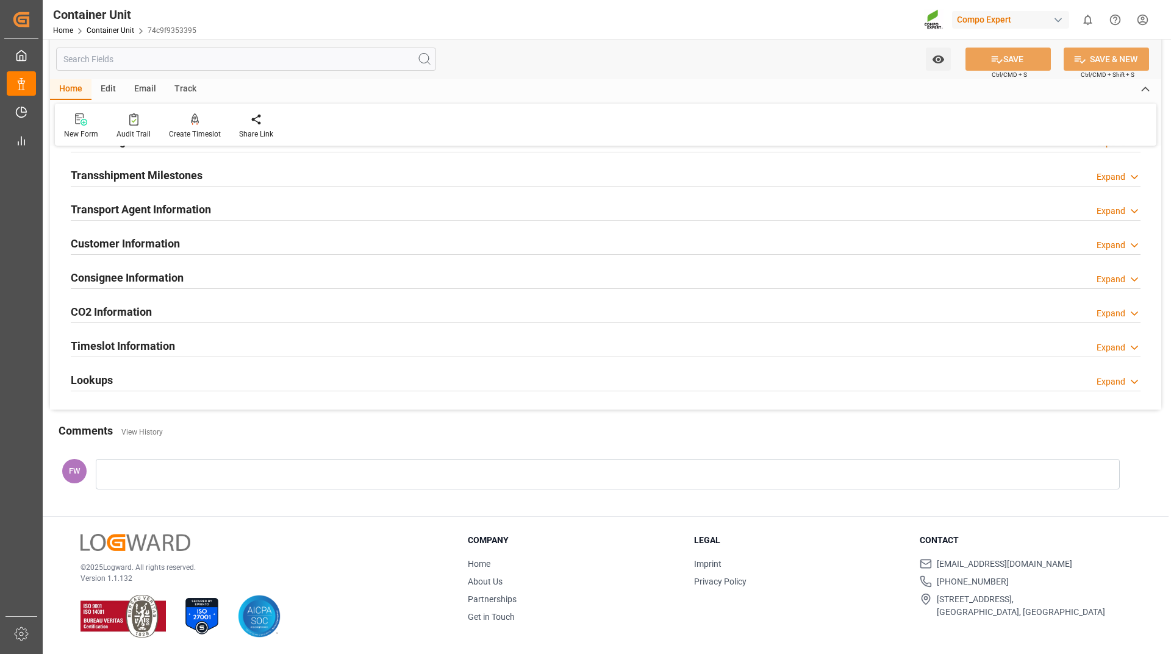
click at [116, 331] on div "Timeslot Information Expand" at bounding box center [605, 346] width 1087 height 34
click at [109, 377] on h2 "Lookups" at bounding box center [92, 380] width 42 height 16
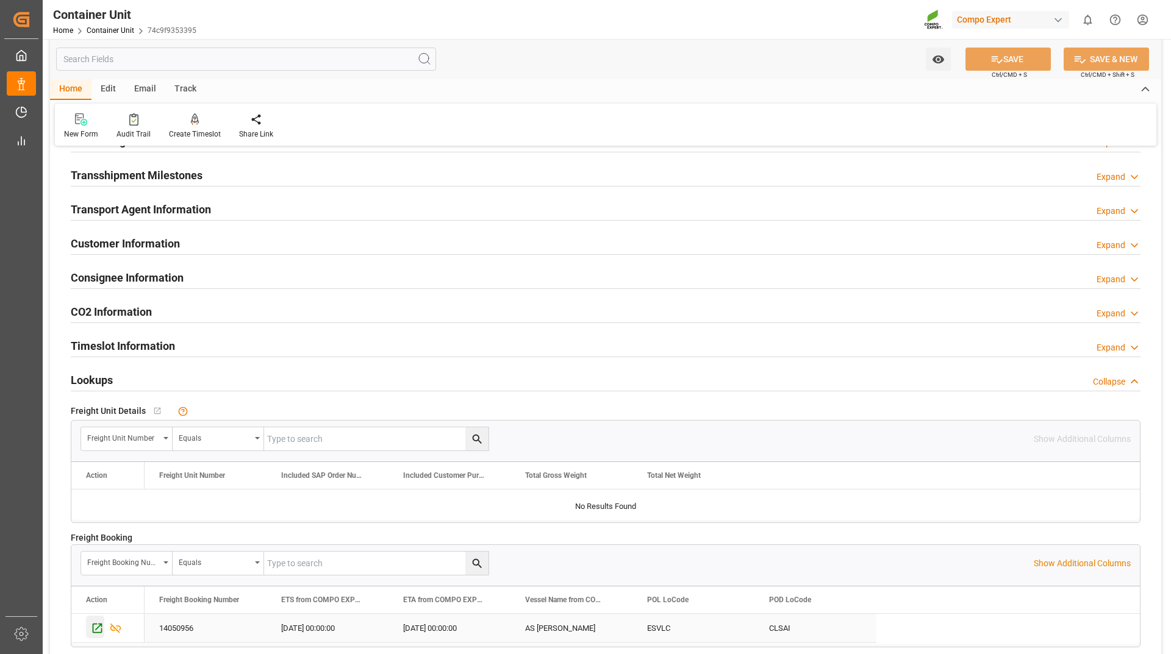
click at [100, 624] on icon "Press SPACE to select this row." at bounding box center [98, 629] width 10 height 10
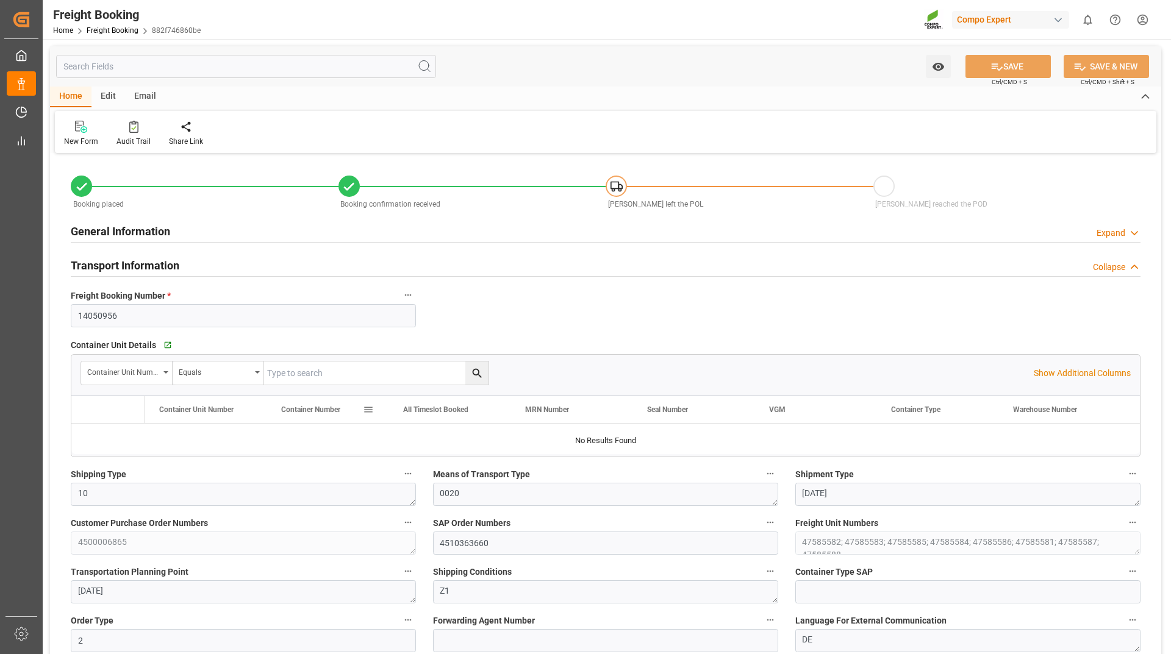
type input "HLCU"
type input "9330549"
type input "ESVLC"
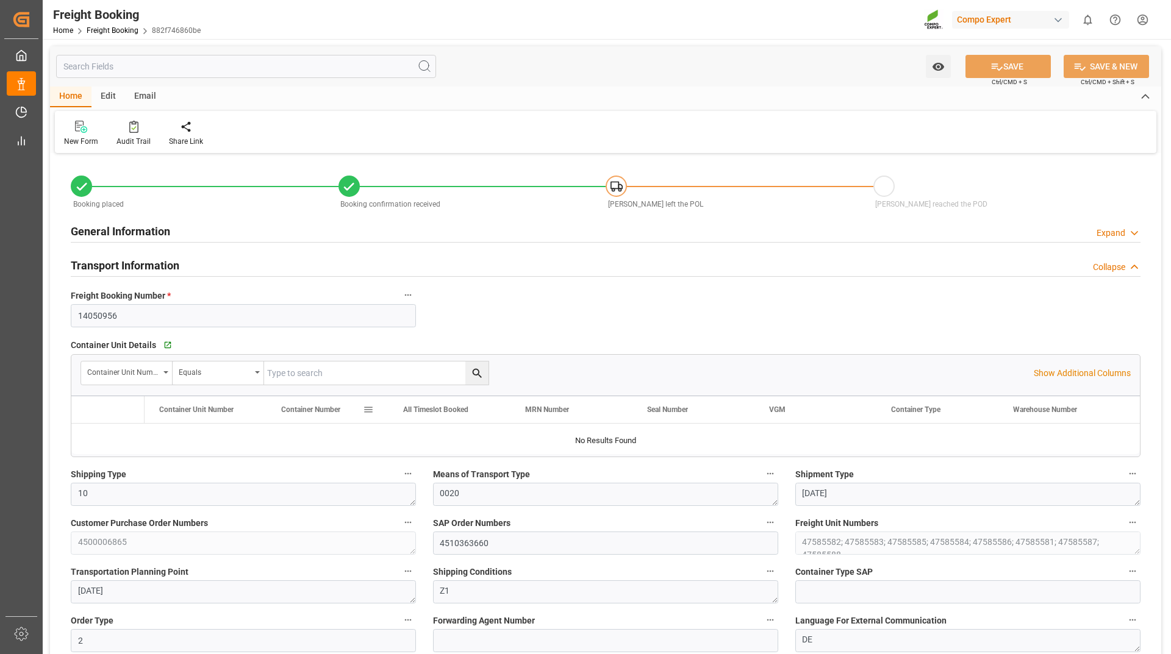
type input "CLSAI"
type input "160"
type input "196608"
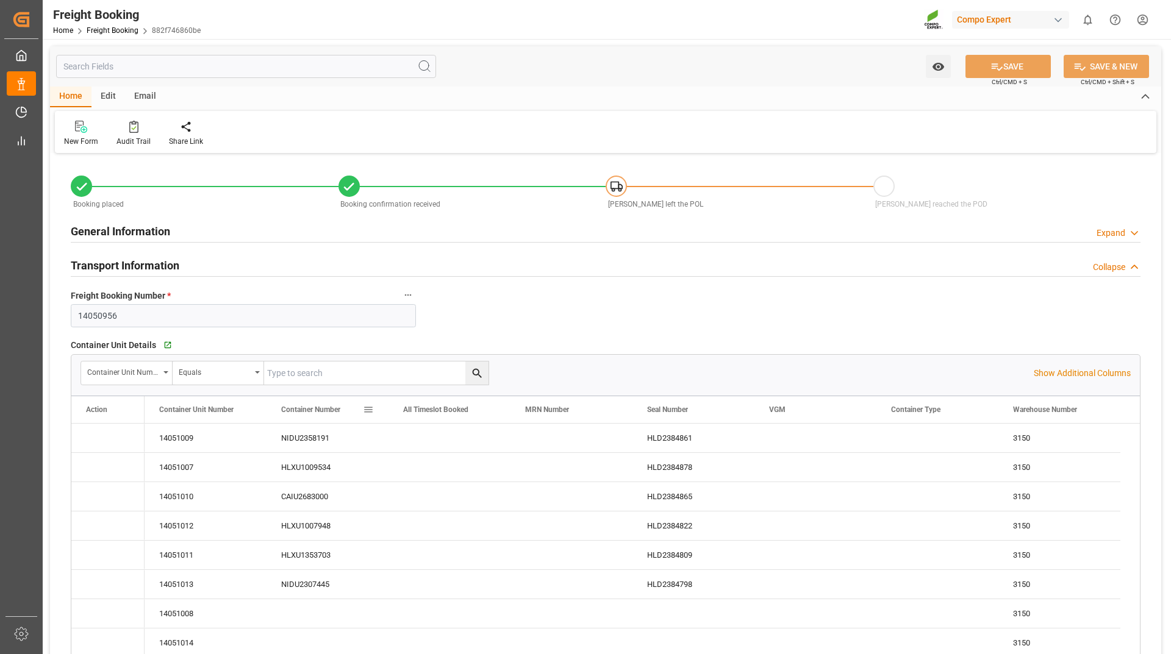
type input "[DATE] 00:00"
type input "[DATE] 13:00"
type input "[DATE] 23:00"
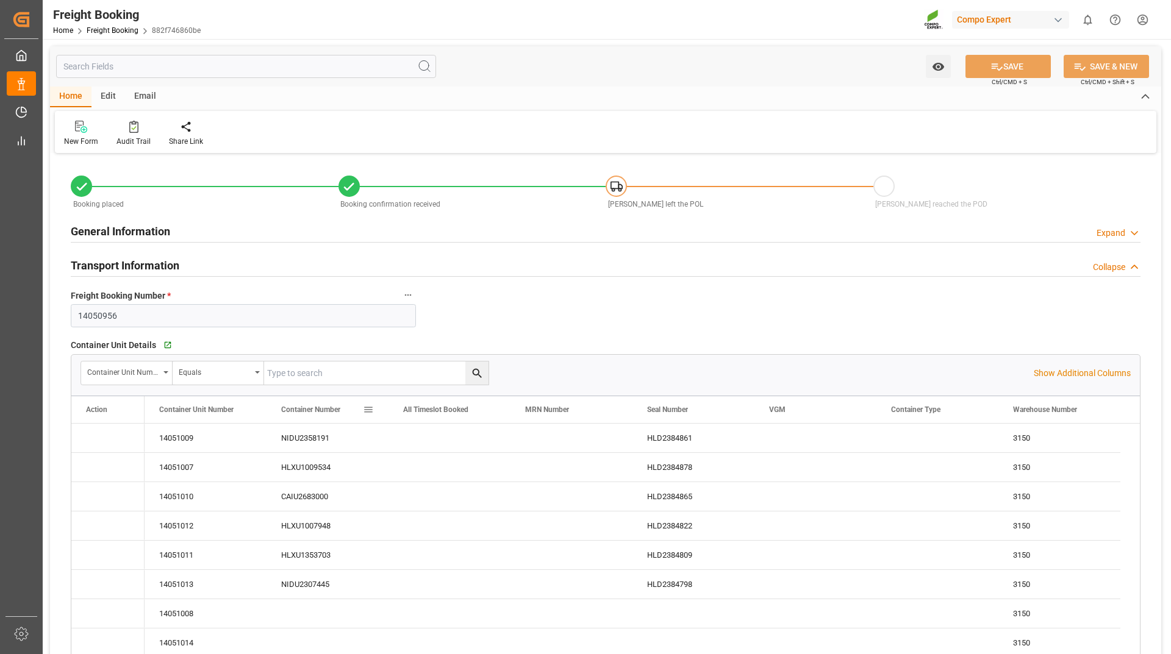
type input "[DATE] 15:00"
type input "[DATE] 14:40"
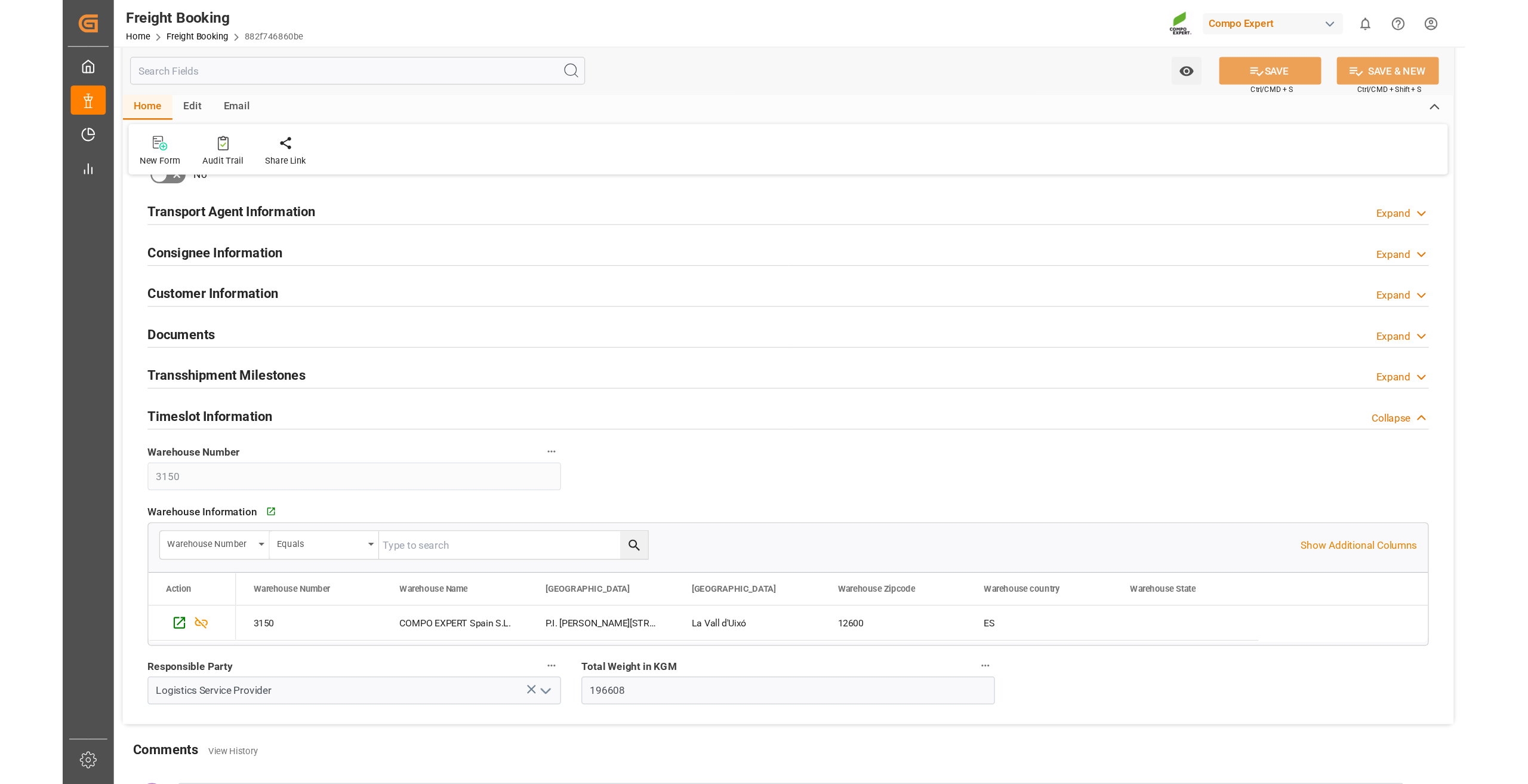
scroll to position [1730, 0]
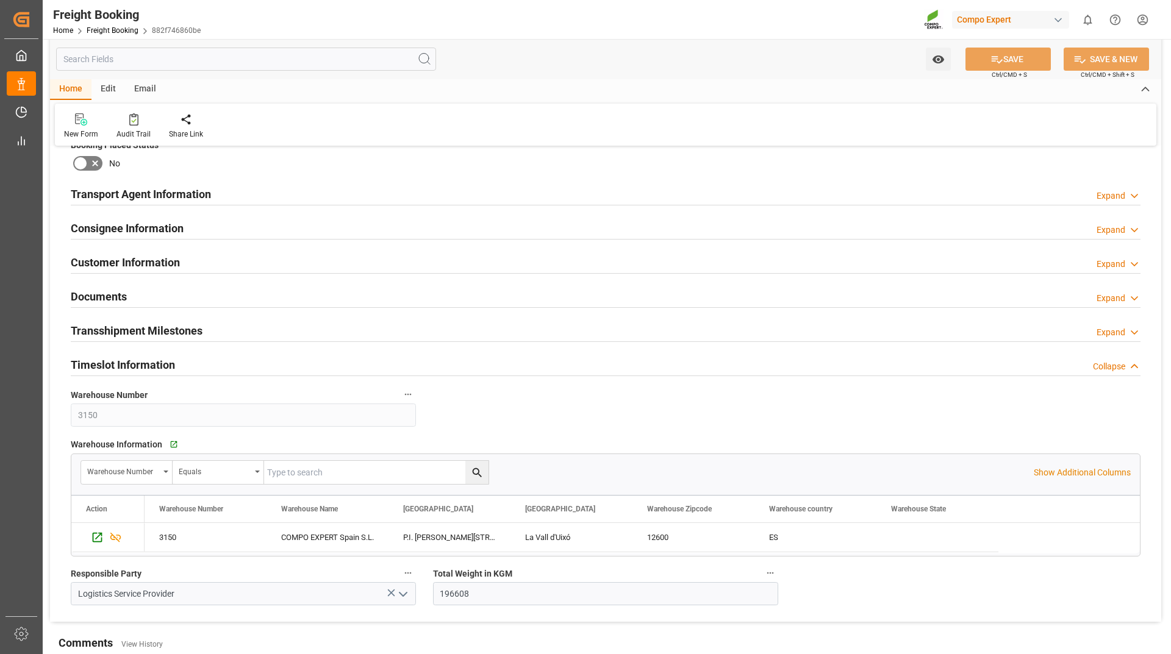
click at [135, 257] on h2 "Customer Information" at bounding box center [125, 262] width 109 height 16
